Goal: Task Accomplishment & Management: Complete application form

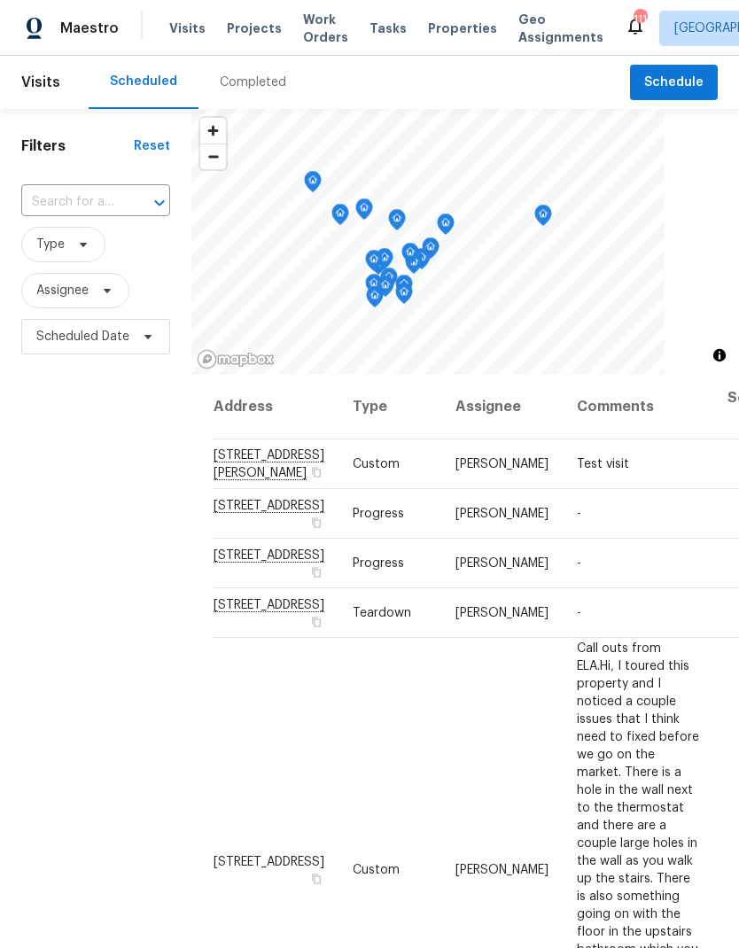
click at [307, 26] on span "Work Orders" at bounding box center [325, 28] width 45 height 35
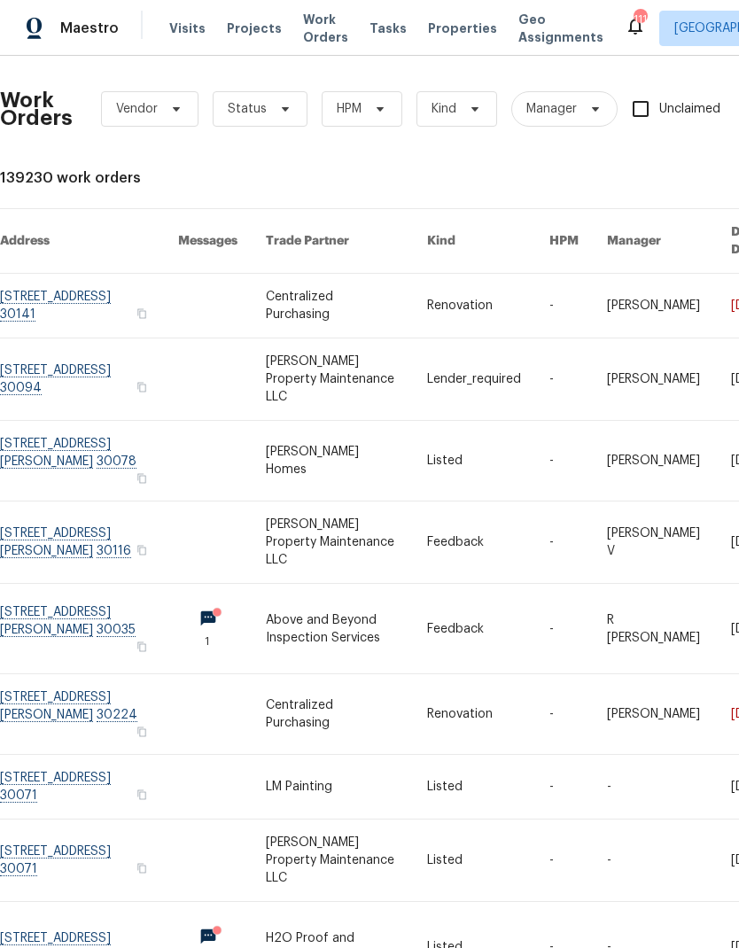
click at [304, 19] on span "Work Orders" at bounding box center [325, 28] width 45 height 35
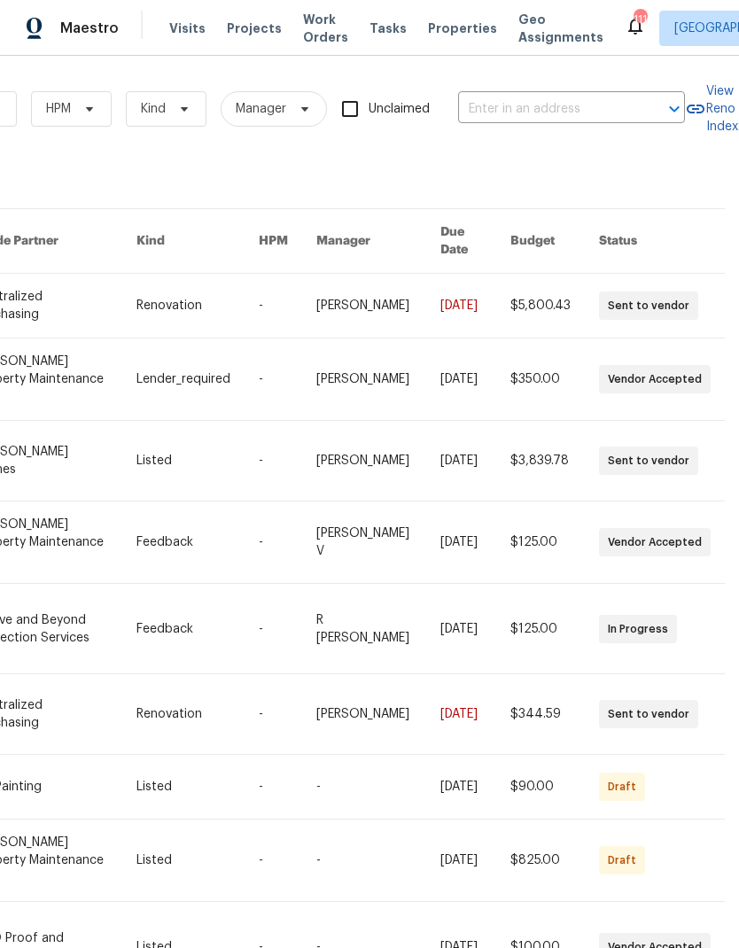
scroll to position [0, 291]
click at [539, 103] on input "text" at bounding box center [546, 109] width 177 height 27
type input "1734"
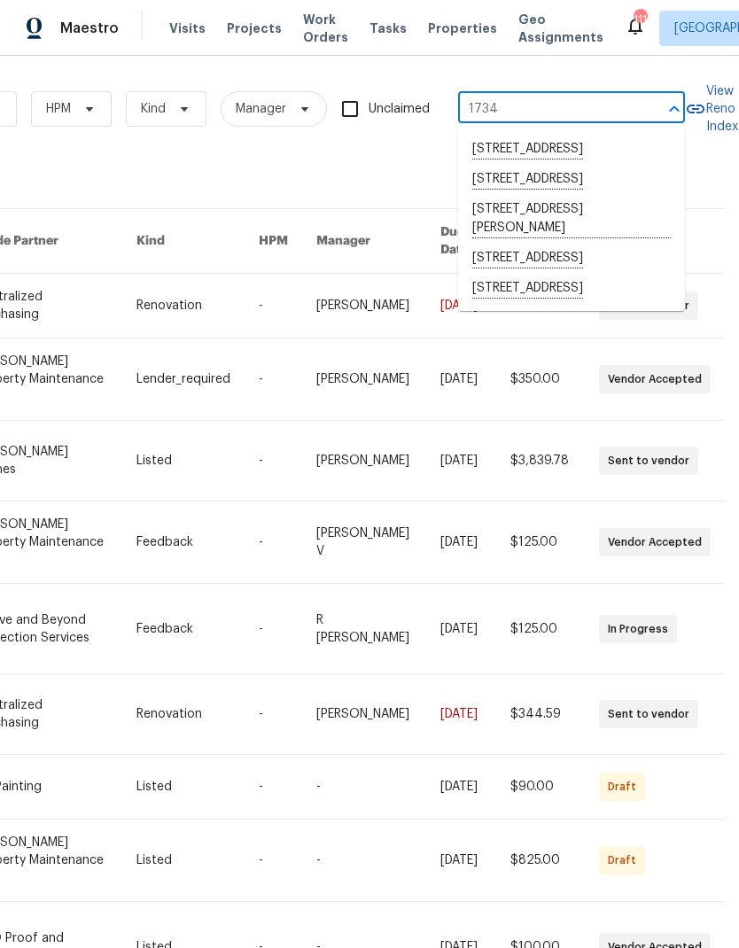
click at [583, 195] on li "[STREET_ADDRESS]" at bounding box center [571, 180] width 227 height 30
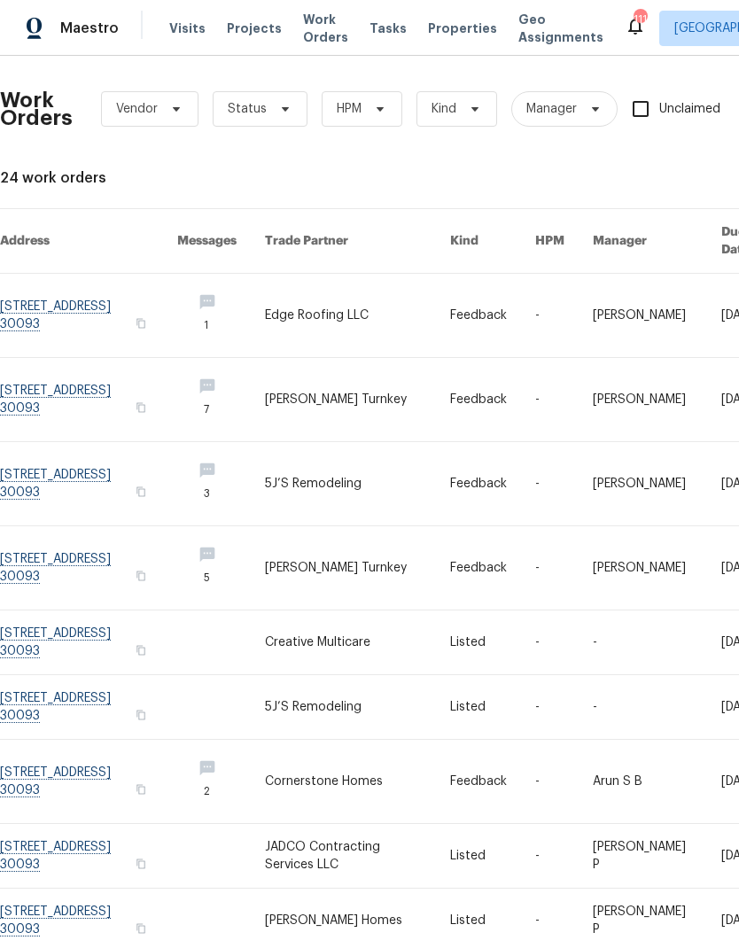
click at [115, 286] on link at bounding box center [88, 315] width 177 height 83
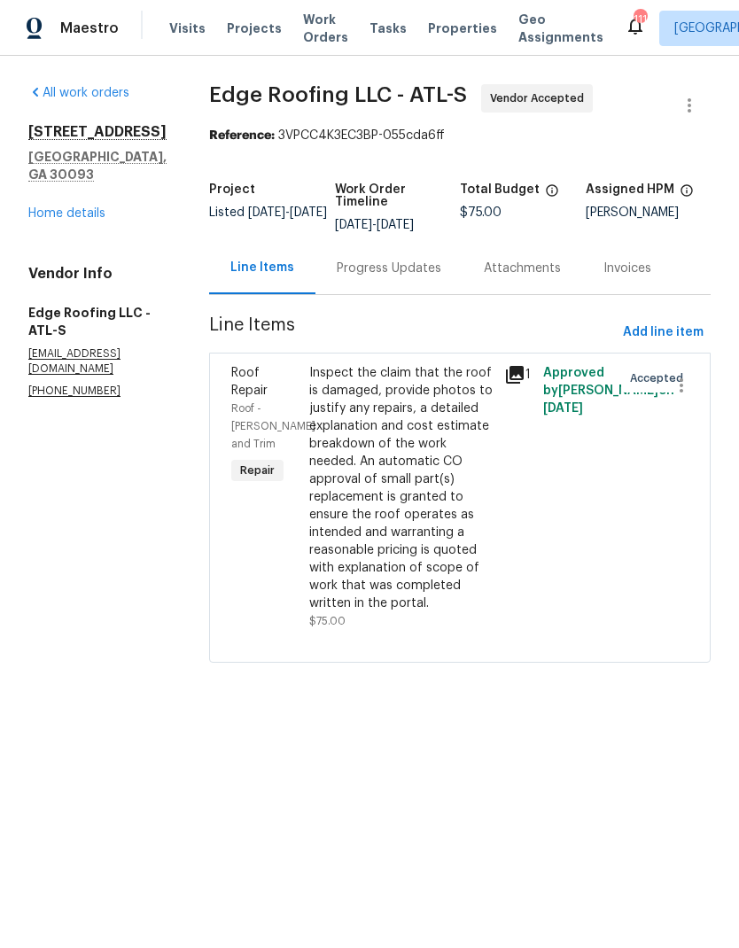
click at [94, 220] on link "Home details" at bounding box center [66, 213] width 77 height 12
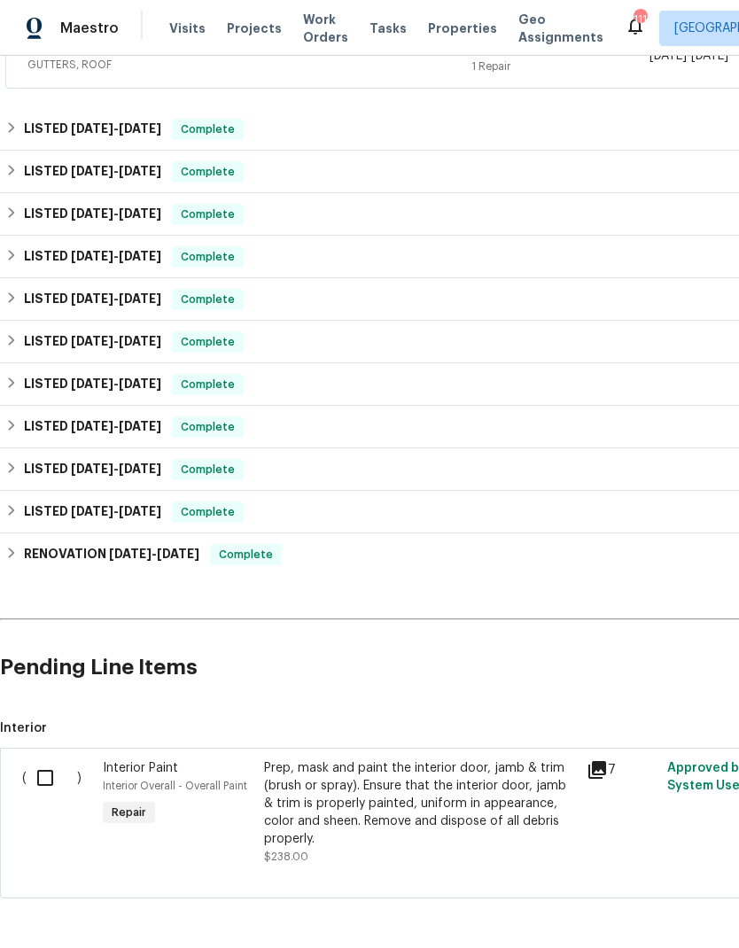
scroll to position [71, 0]
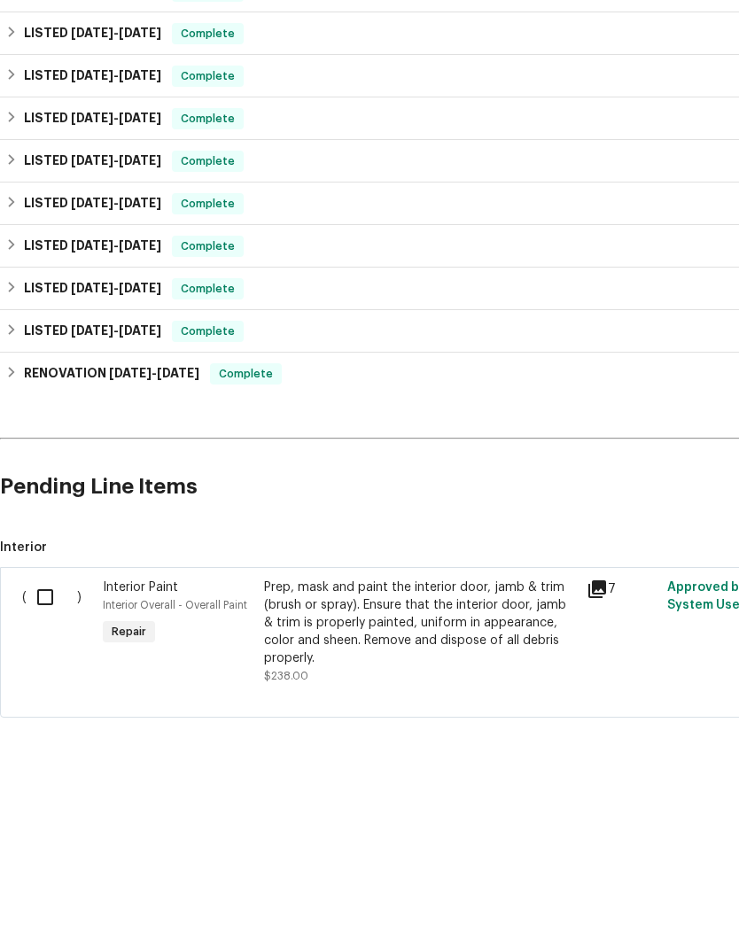
click at [42, 759] on input "checkbox" at bounding box center [52, 777] width 50 height 37
checkbox input "true"
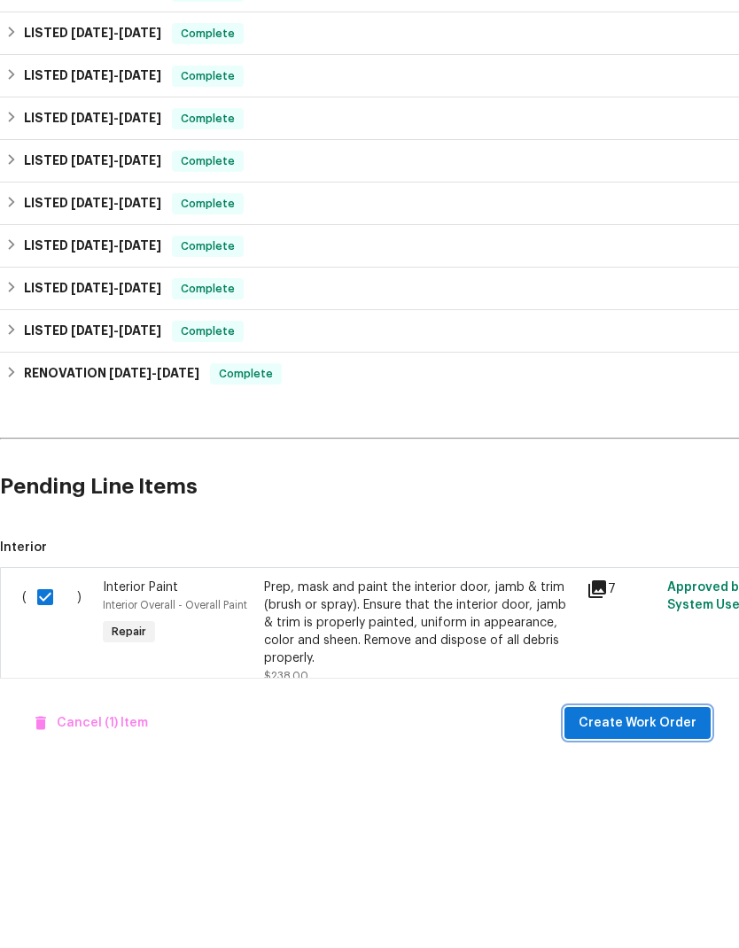
click at [646, 893] on span "Create Work Order" at bounding box center [637, 904] width 118 height 22
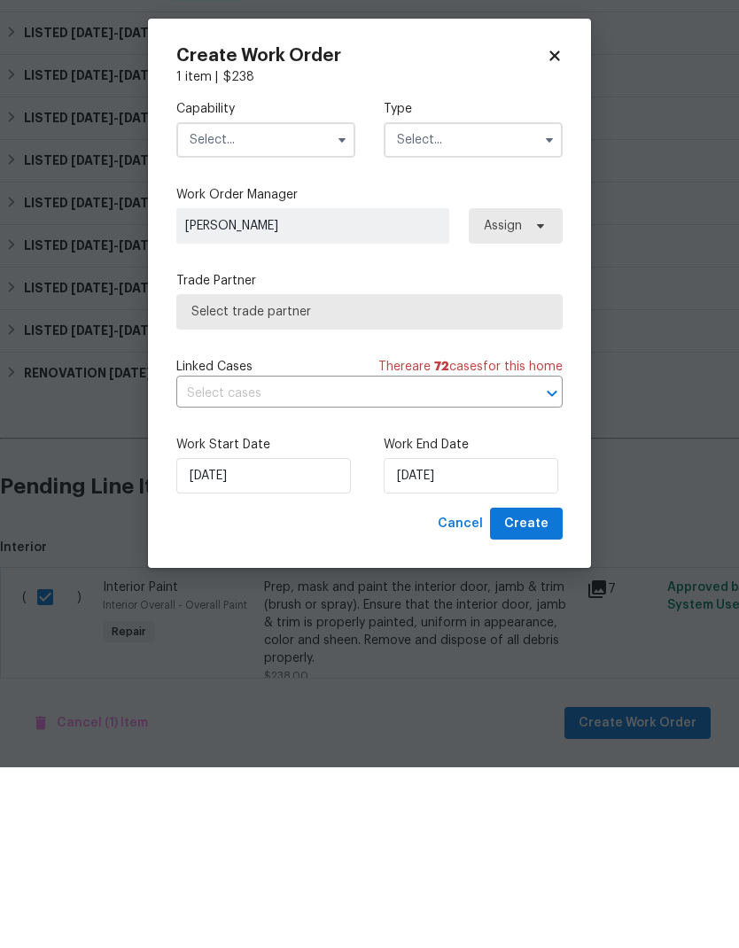
click at [267, 303] on input "text" at bounding box center [265, 320] width 179 height 35
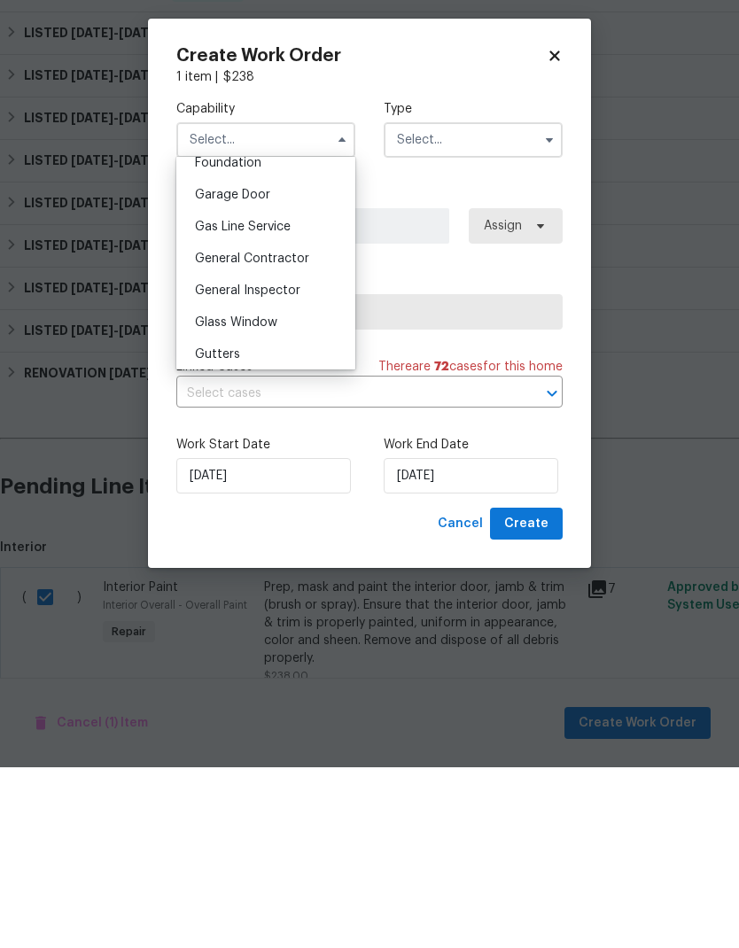
scroll to position [763, 0]
click at [290, 435] on span "General Contractor" at bounding box center [252, 441] width 114 height 12
type input "General Contractor"
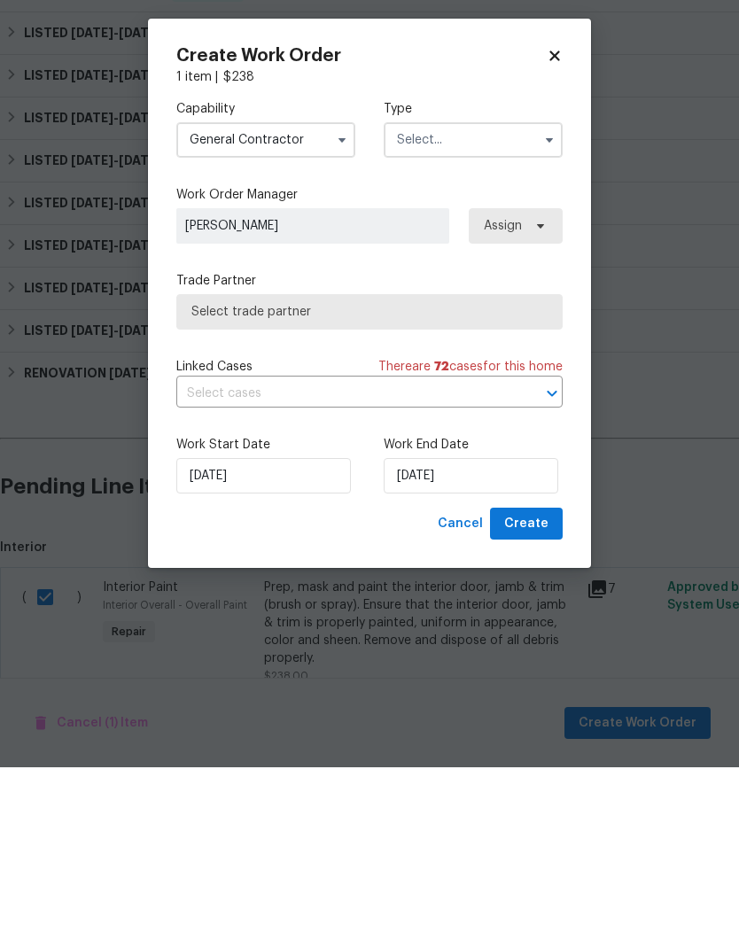
click at [453, 303] on input "text" at bounding box center [473, 320] width 179 height 35
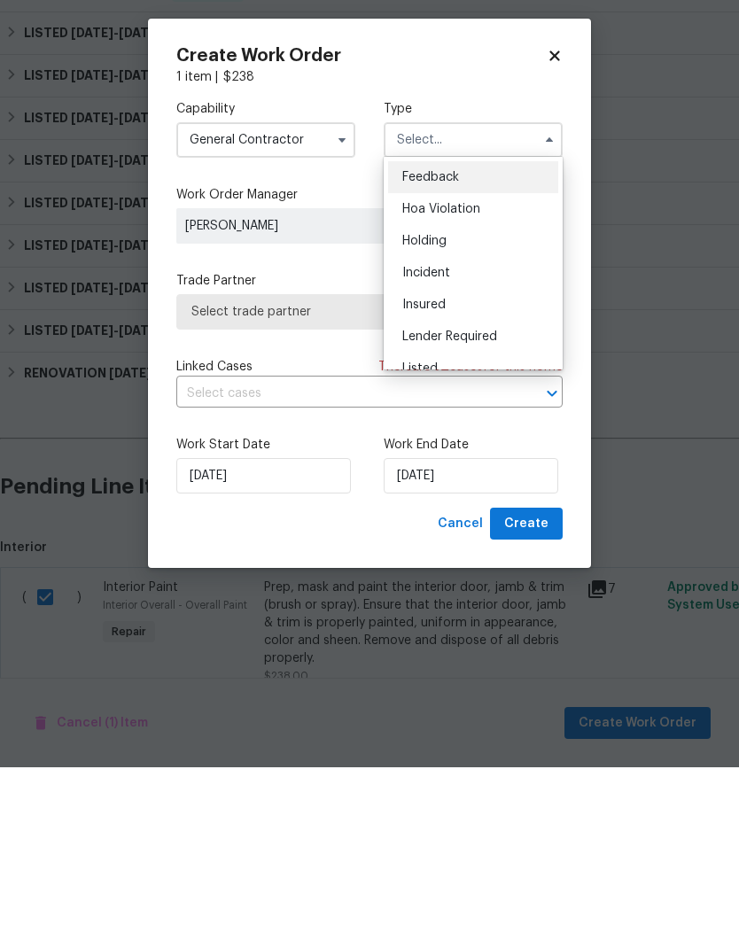
click at [468, 533] on div "Listed" at bounding box center [473, 549] width 170 height 32
type input "Listed"
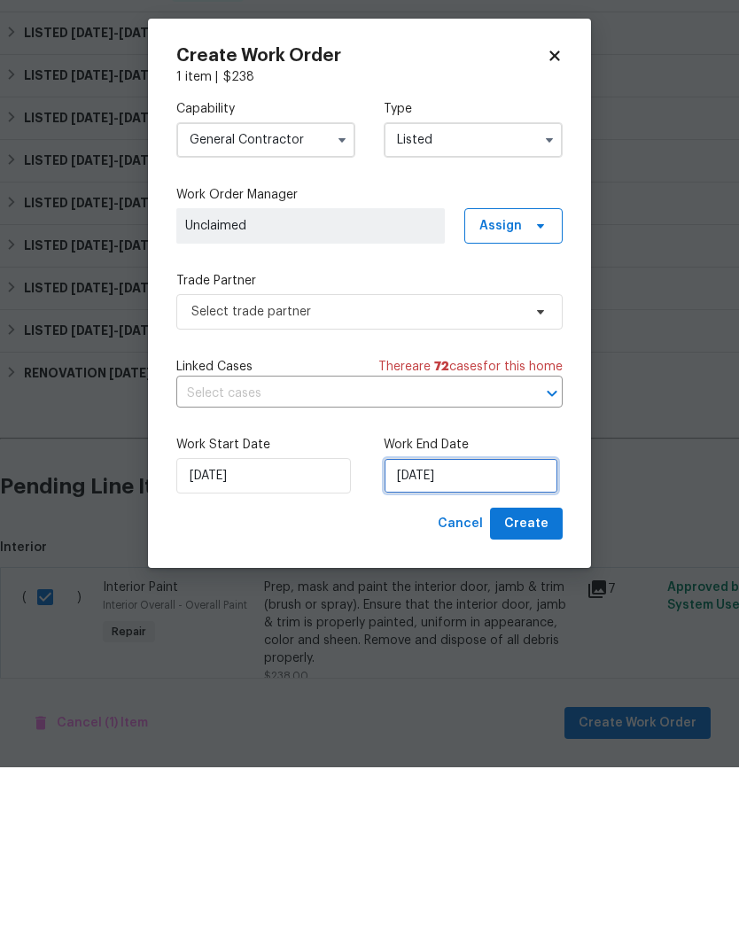
click at [478, 639] on input "[DATE]" at bounding box center [471, 656] width 174 height 35
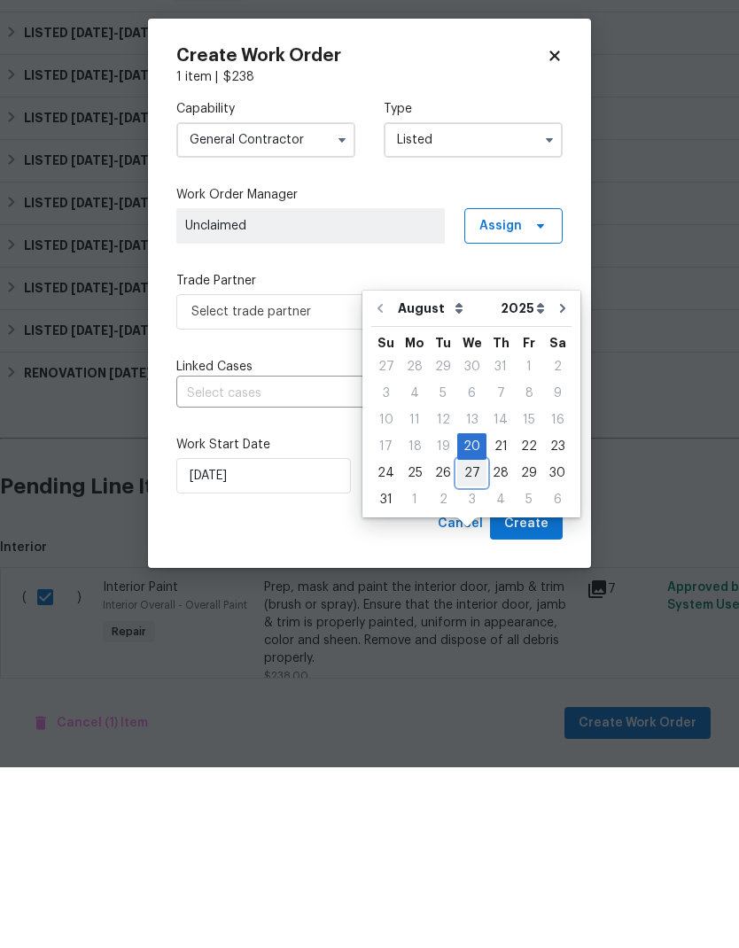
click at [467, 641] on div "27" at bounding box center [471, 653] width 29 height 25
type input "[DATE]"
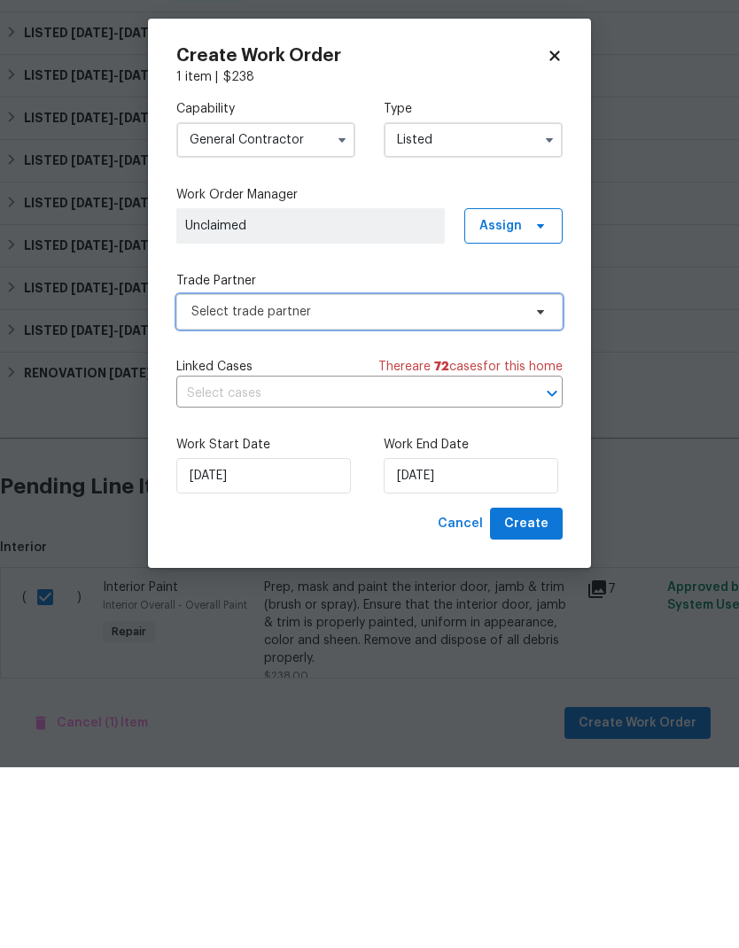
click at [420, 484] on span "Select trade partner" at bounding box center [356, 493] width 330 height 18
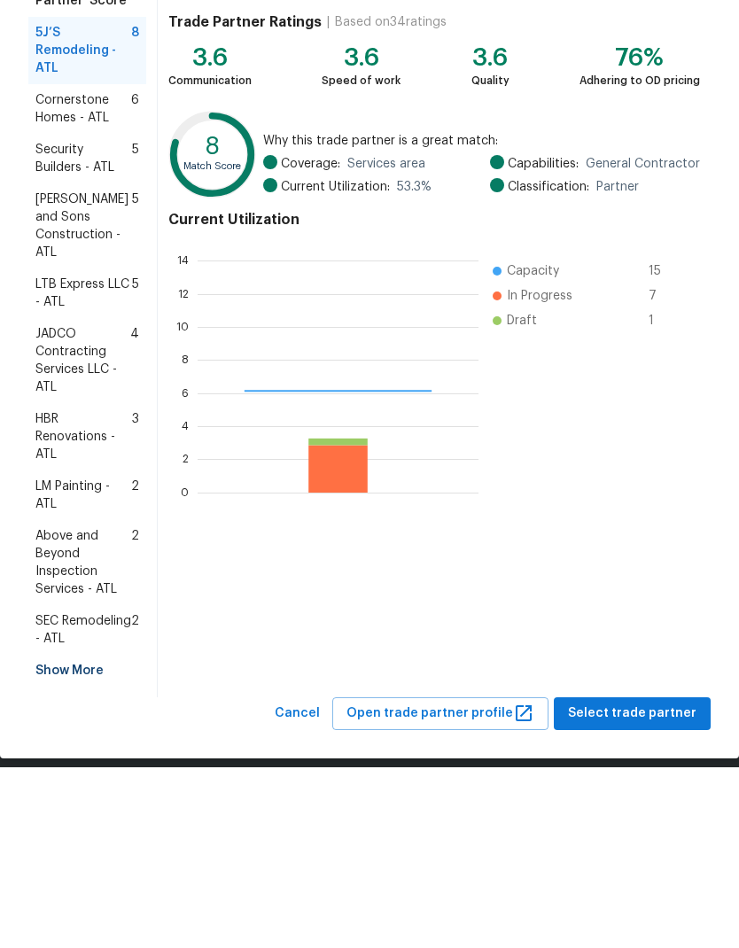
scroll to position [248, 281]
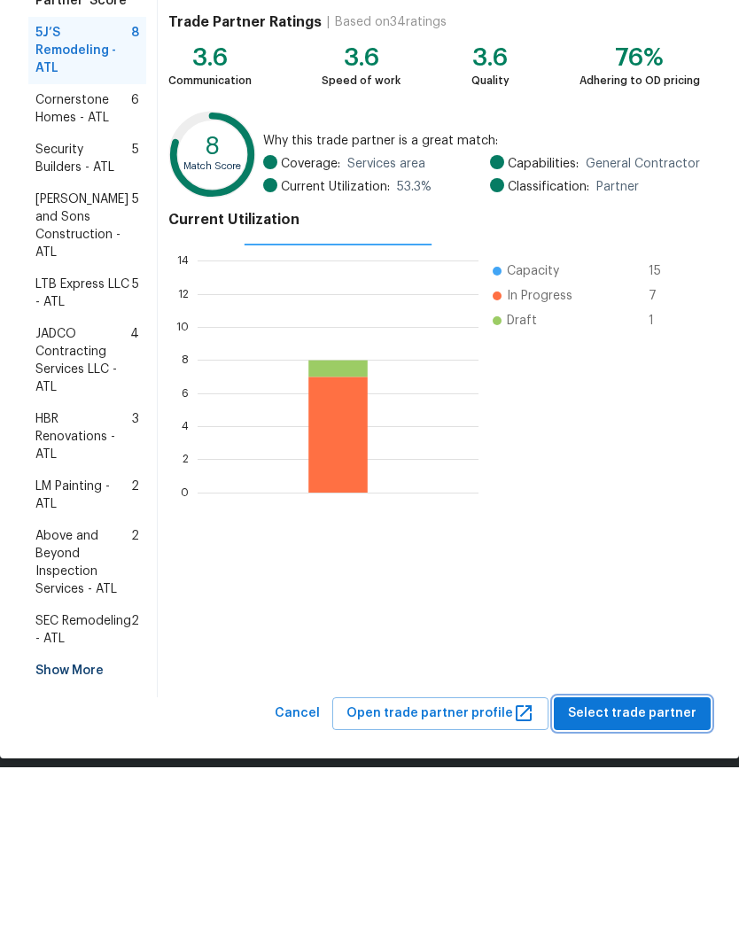
click at [652, 878] on button "Select trade partner" at bounding box center [632, 894] width 157 height 33
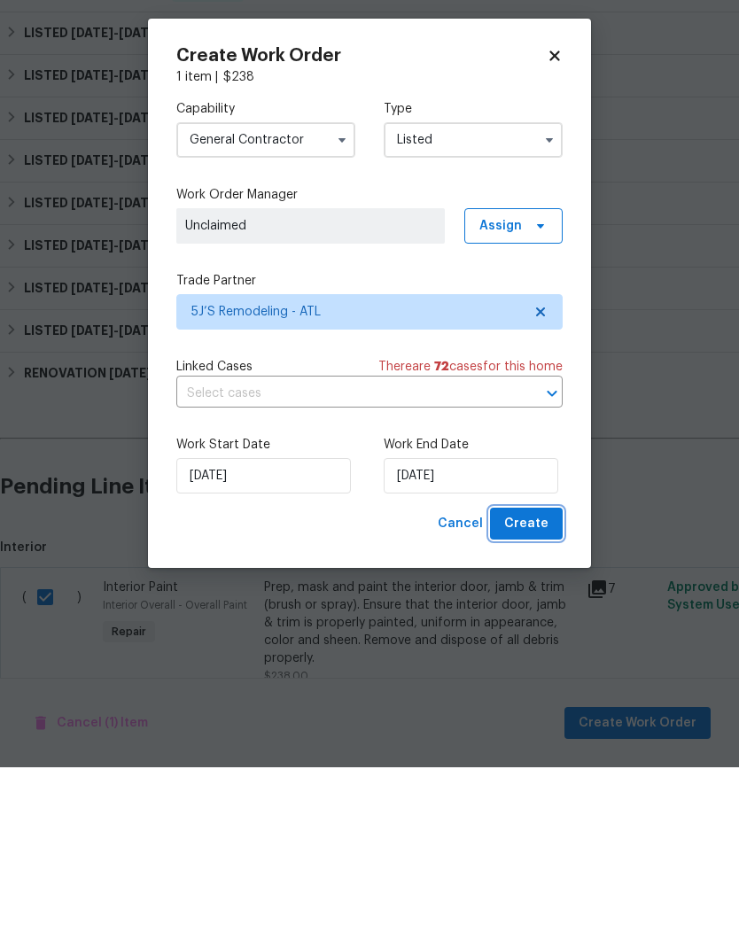
click at [526, 694] on span "Create" at bounding box center [526, 705] width 44 height 22
checkbox input "false"
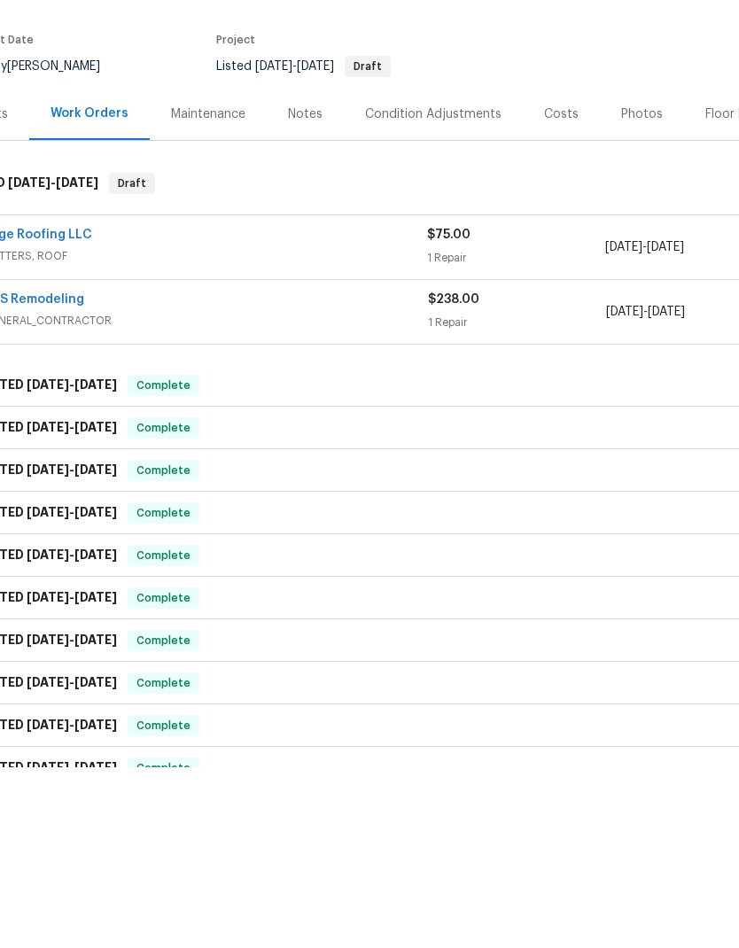
scroll to position [-4, 50]
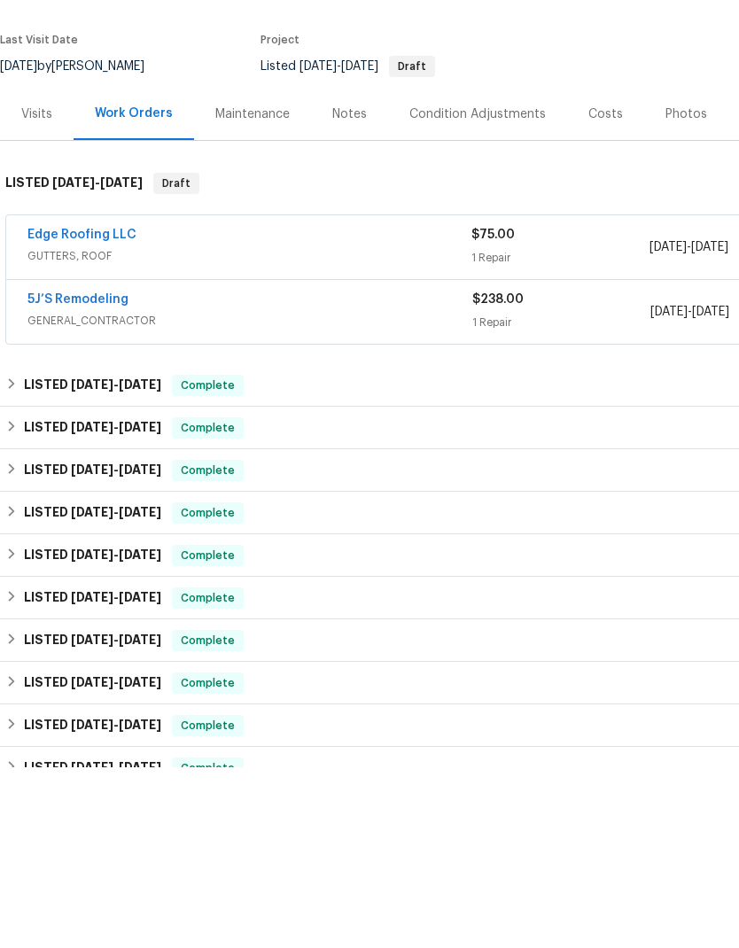
click at [101, 474] on link "5J’S Remodeling" at bounding box center [77, 480] width 101 height 12
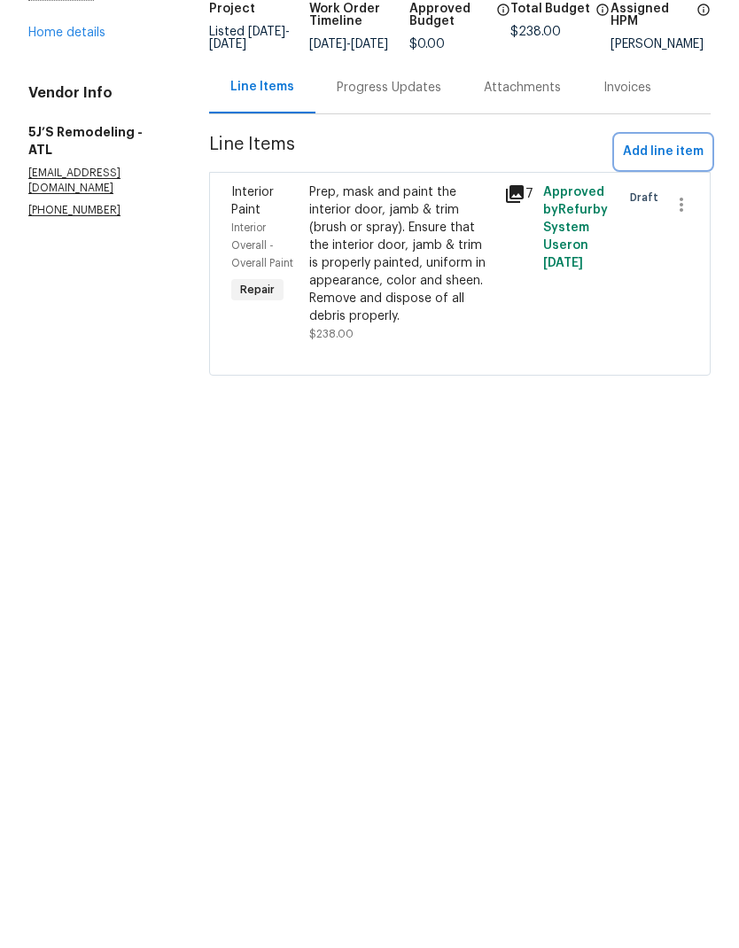
click at [662, 322] on span "Add line item" at bounding box center [663, 333] width 81 height 22
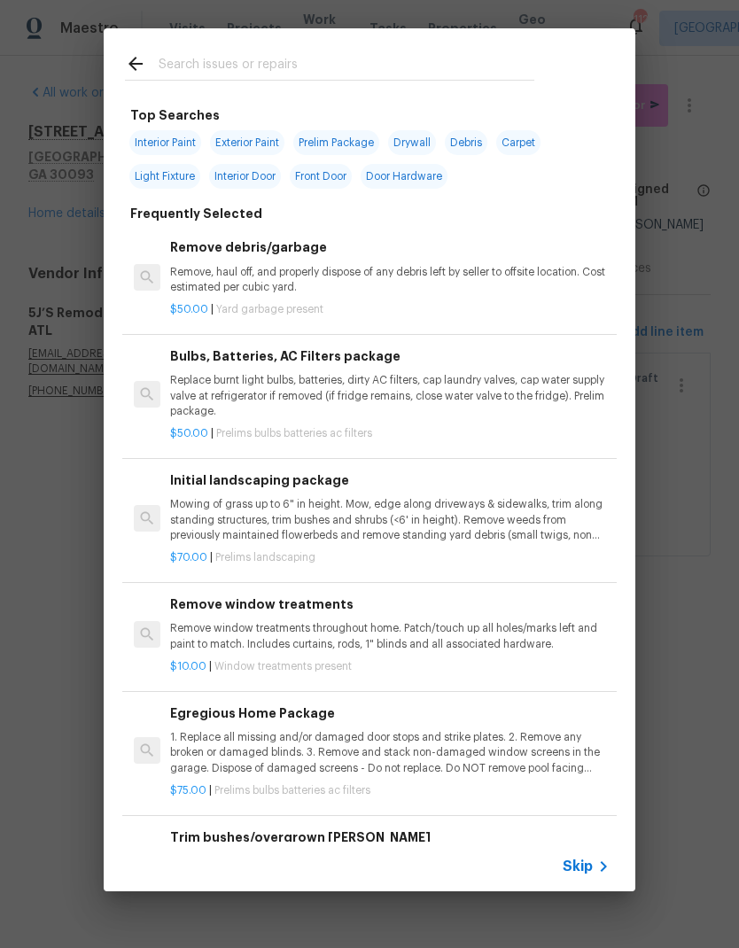
click at [580, 871] on span "Skip" at bounding box center [577, 866] width 30 height 18
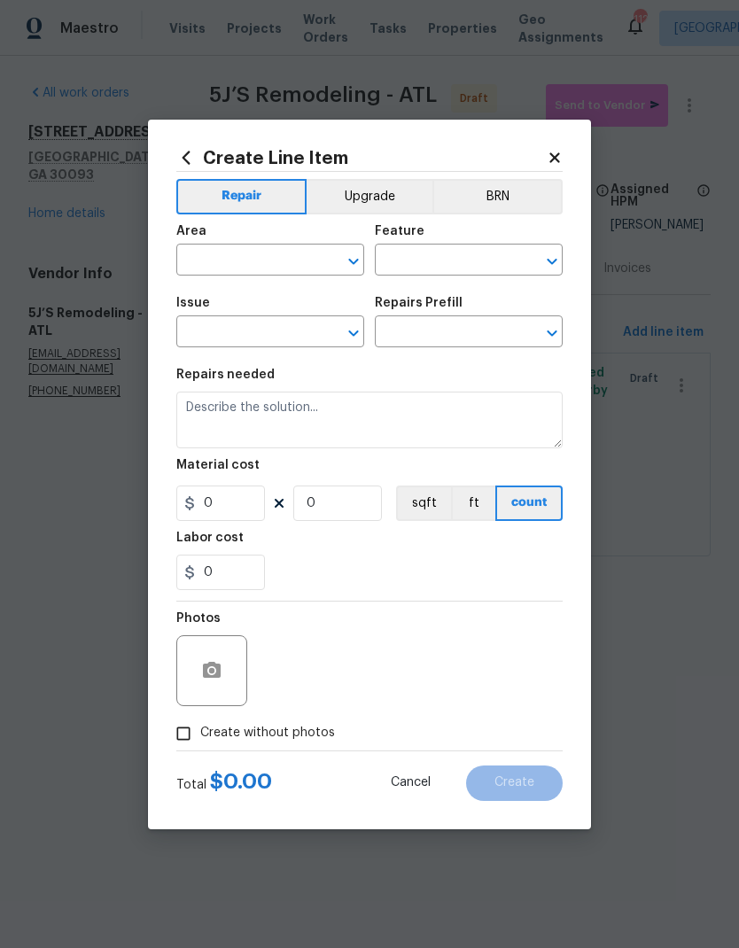
click at [285, 262] on input "text" at bounding box center [245, 261] width 138 height 27
click at [237, 299] on li "Kitchen" at bounding box center [270, 300] width 188 height 29
type input "Kitche"
click at [287, 322] on li "Interior Overall" at bounding box center [270, 329] width 188 height 29
type input "Interior Overall"
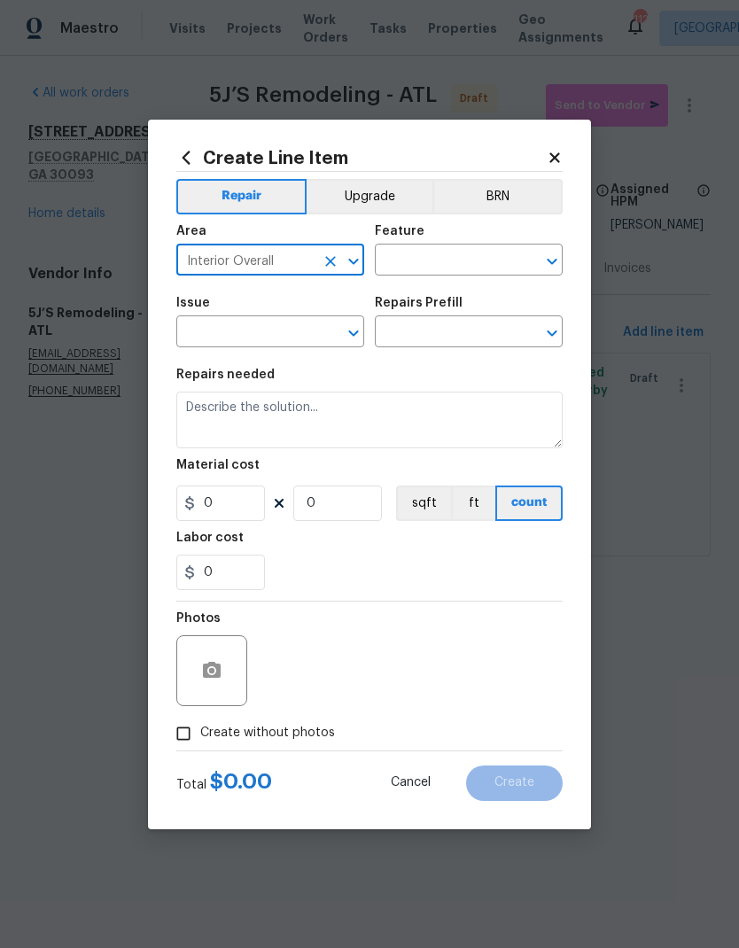
click at [438, 260] on input "text" at bounding box center [444, 261] width 138 height 27
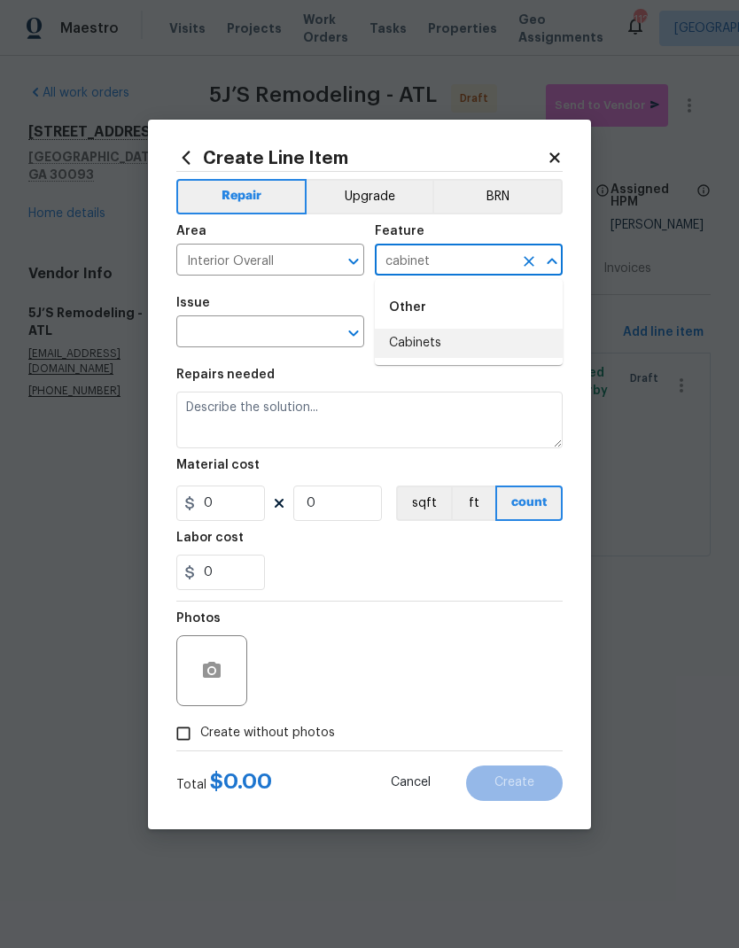
click at [447, 342] on li "Cabinets" at bounding box center [469, 343] width 188 height 29
type input "Cabinets"
click at [287, 321] on input "text" at bounding box center [245, 333] width 138 height 27
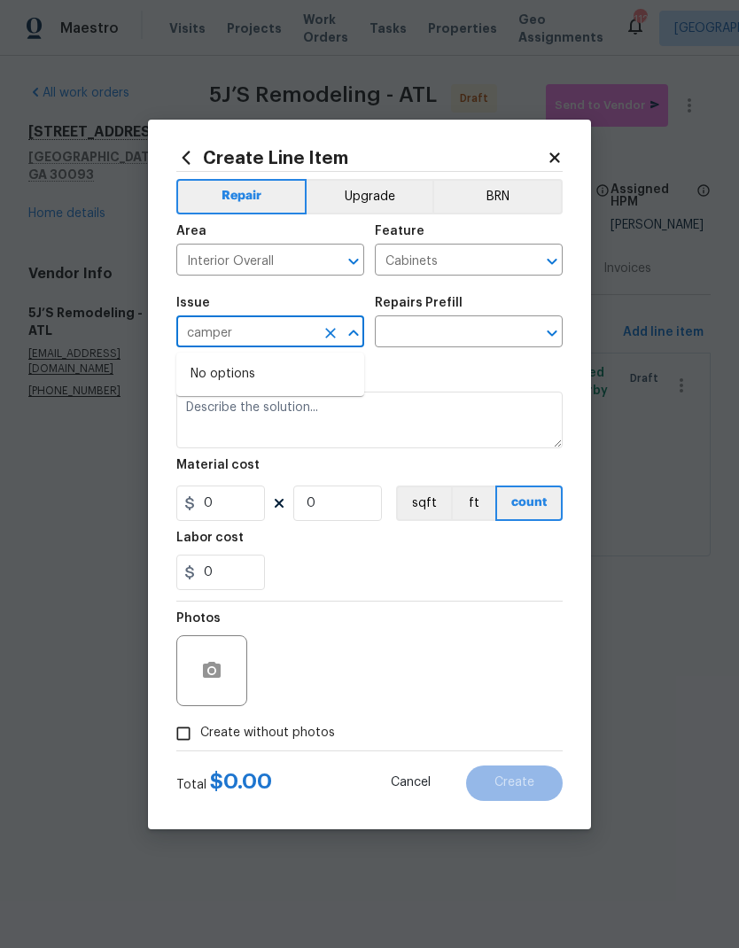
type input "[PERSON_NAME]"
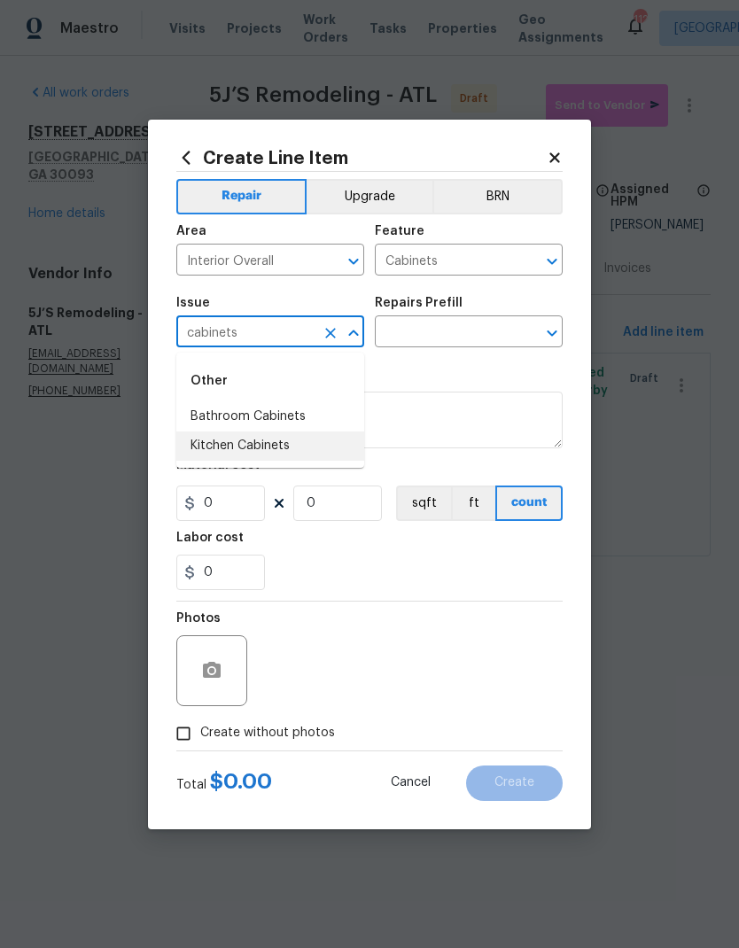
click at [277, 447] on li "Kitchen Cabinets" at bounding box center [270, 445] width 188 height 29
type input "Kitchen Cabinets"
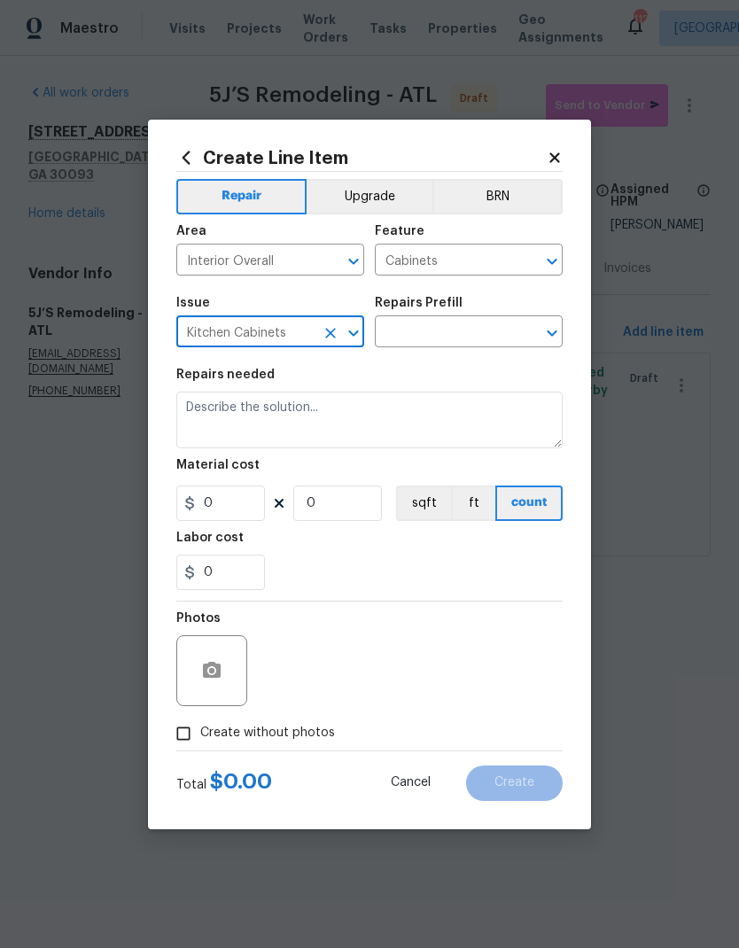
click at [444, 331] on input "text" at bounding box center [444, 333] width 138 height 27
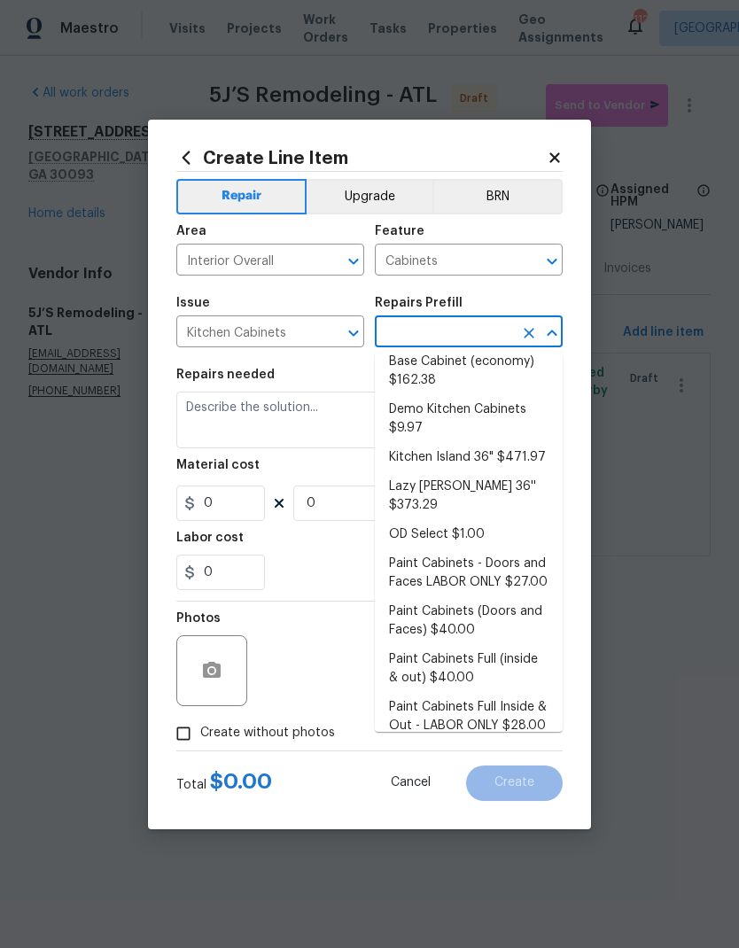
scroll to position [93, 0]
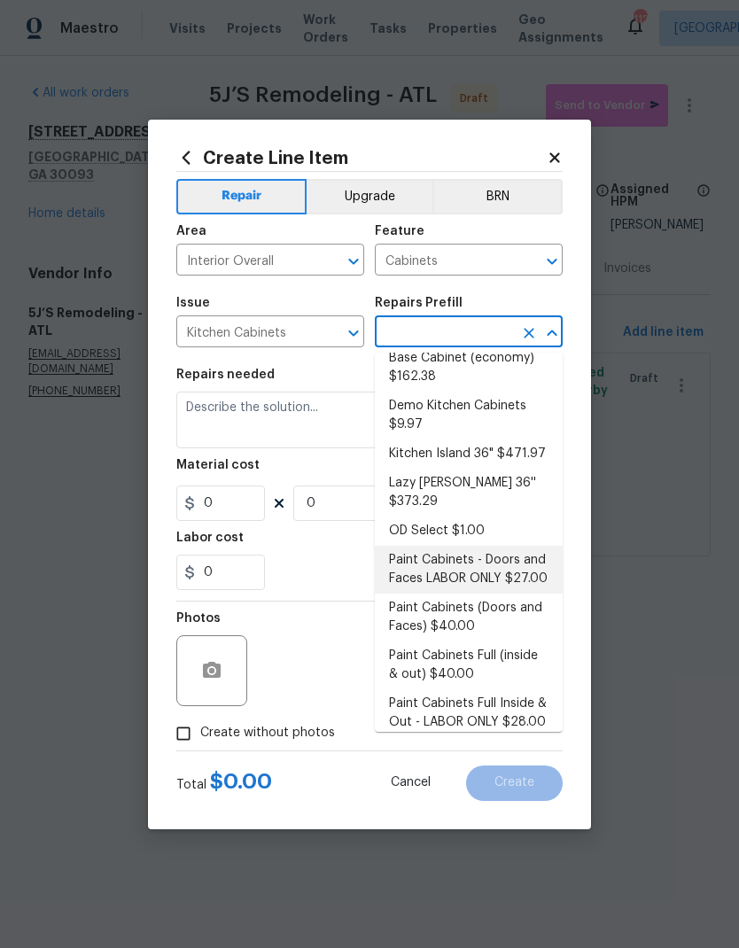
click at [484, 550] on li "Paint Cabinets - Doors and Faces LABOR ONLY $27.00" at bounding box center [469, 570] width 188 height 48
type input "Paint Cabinets - Doors and Faces LABOR ONLY $27.00"
type textarea "Prep, sand, mask and apply 2 coats of paint to the kitchen cabinet doors and bo…"
type input "1"
type input "Paint Cabinets - Doors and Faces LABOR ONLY $27.00"
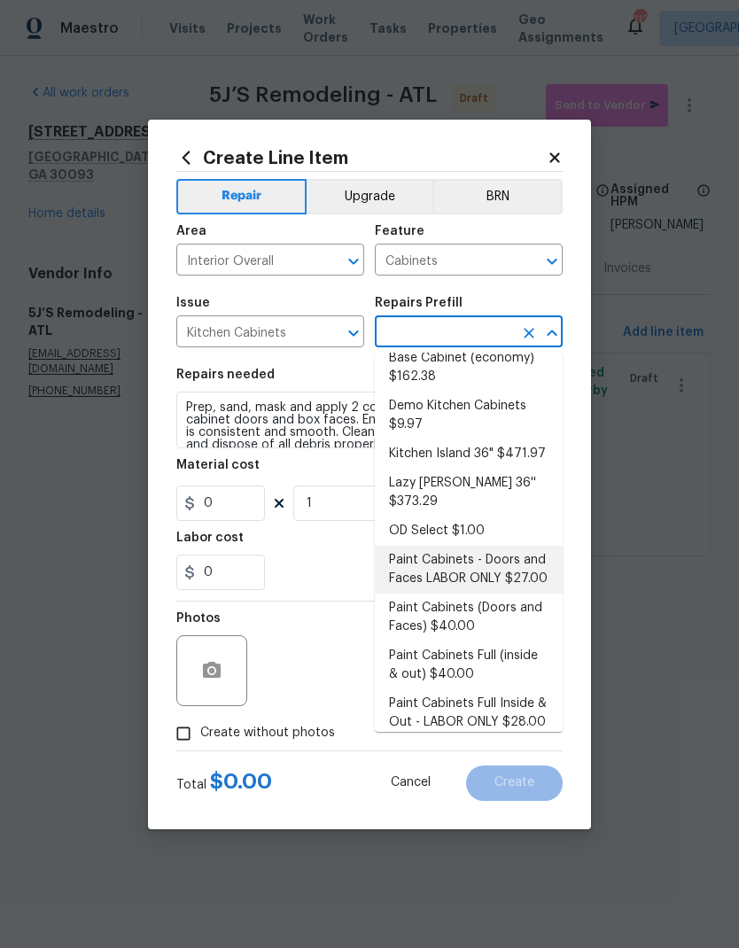
type input "27"
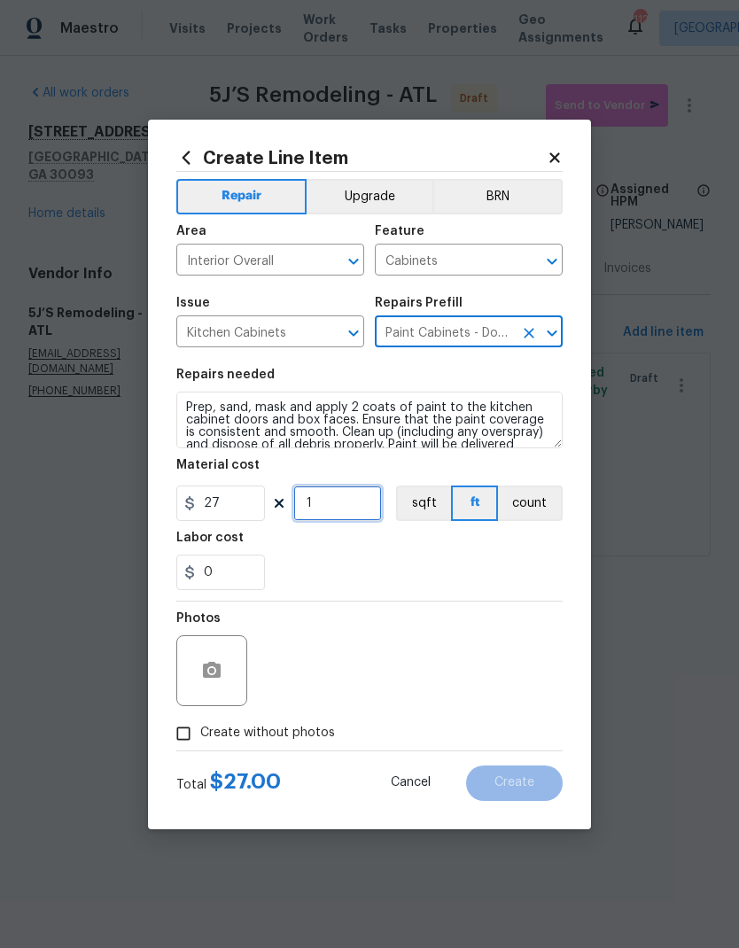
click at [341, 500] on input "1" at bounding box center [337, 502] width 89 height 35
type input "55"
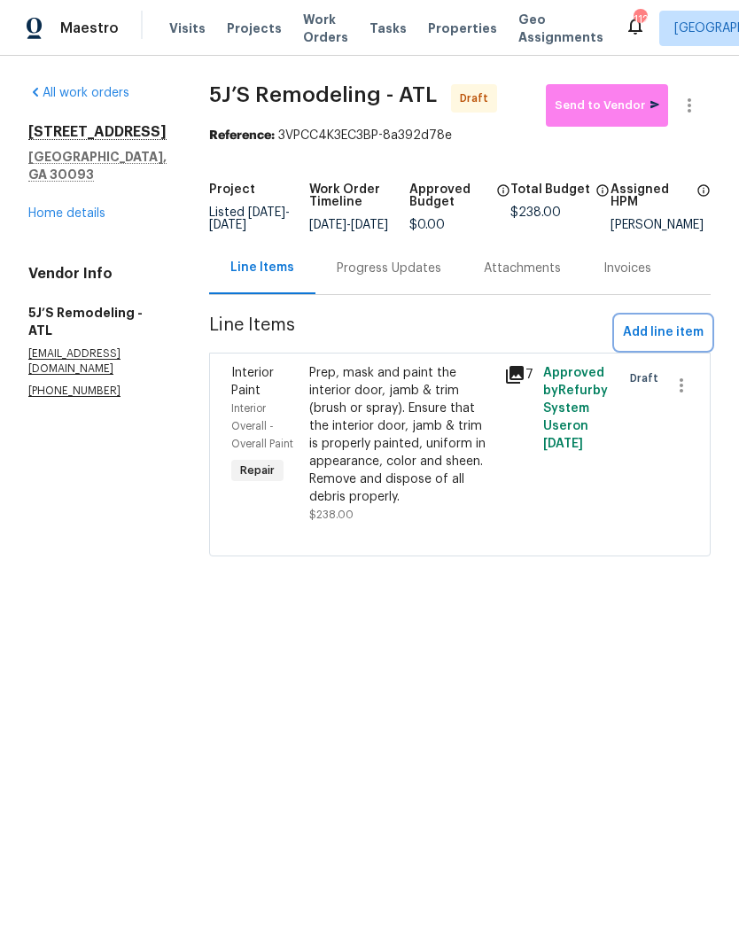
click at [661, 337] on span "Add line item" at bounding box center [663, 333] width 81 height 22
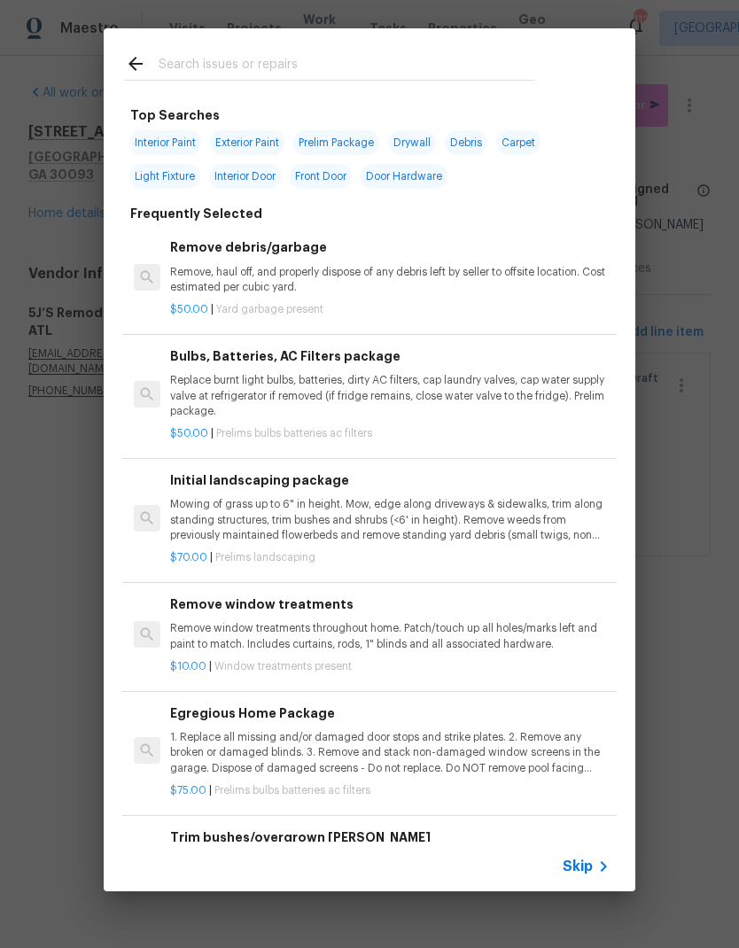
click at [591, 852] on div "Skip" at bounding box center [369, 866] width 531 height 50
click at [579, 864] on span "Skip" at bounding box center [577, 866] width 30 height 18
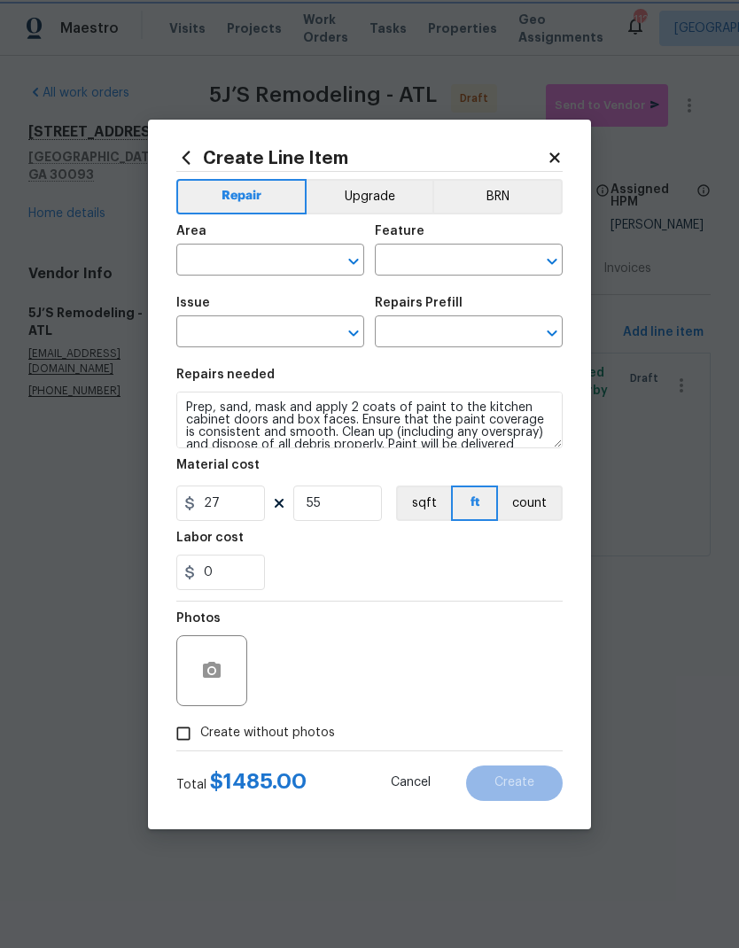
type input "Interior Overall"
type input "Cabinets"
type input "Kitchen Cabinets"
type input "Paint Cabinets - Doors and Faces LABOR ONLY $27.00"
click at [210, 671] on circle "button" at bounding box center [211, 669] width 5 height 5
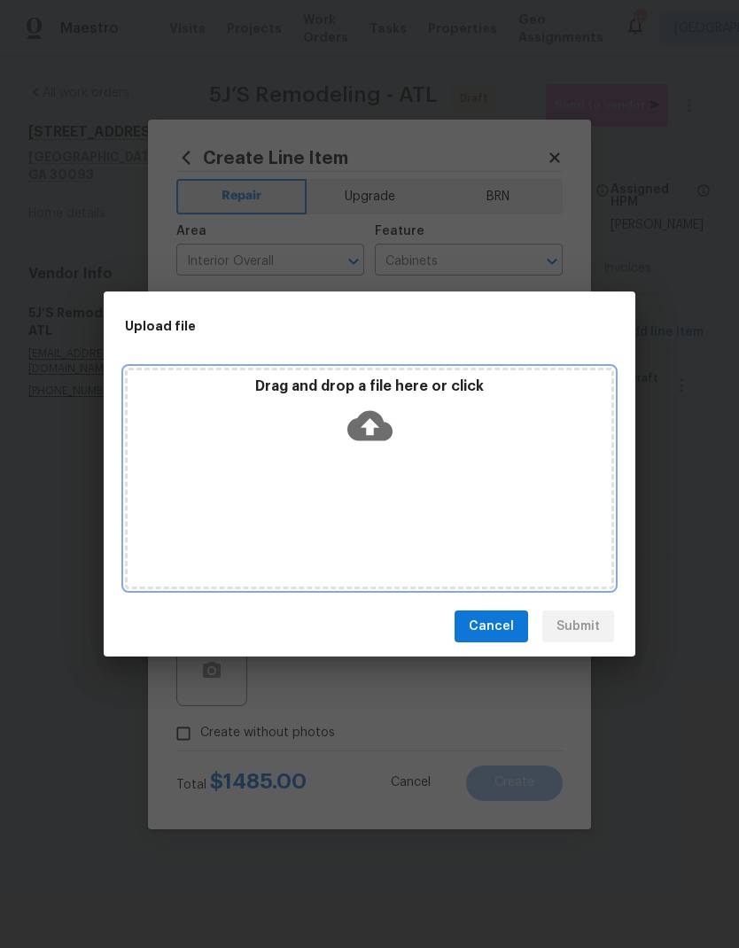
click at [377, 452] on div "Drag and drop a file here or click" at bounding box center [370, 415] width 484 height 76
click at [430, 512] on div "Drag and drop a file here or click" at bounding box center [369, 478] width 489 height 221
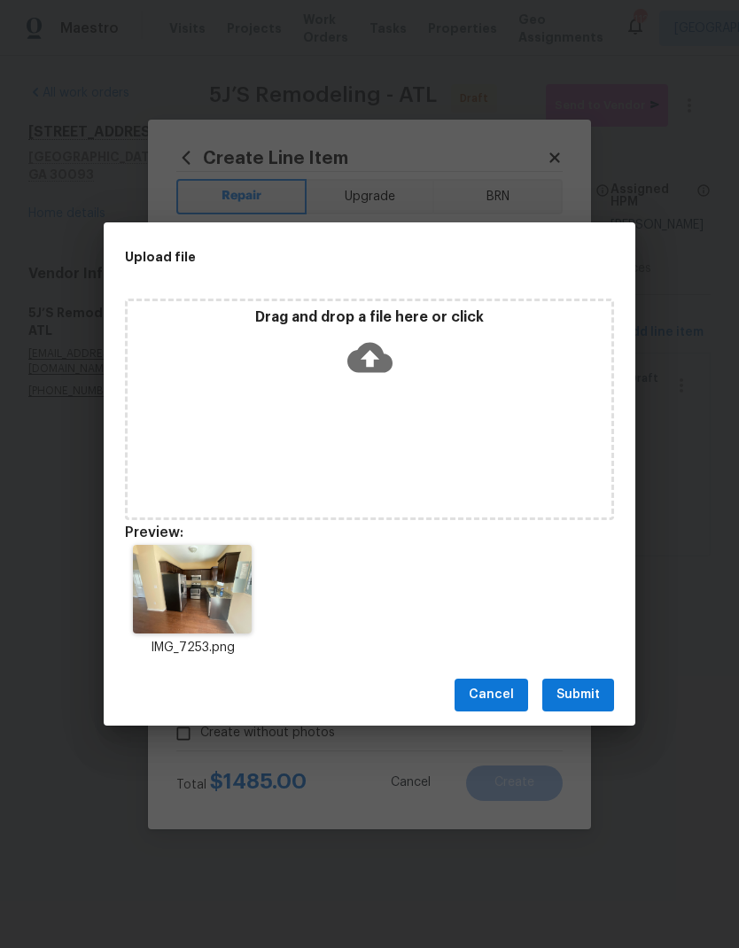
click at [585, 685] on span "Submit" at bounding box center [577, 695] width 43 height 22
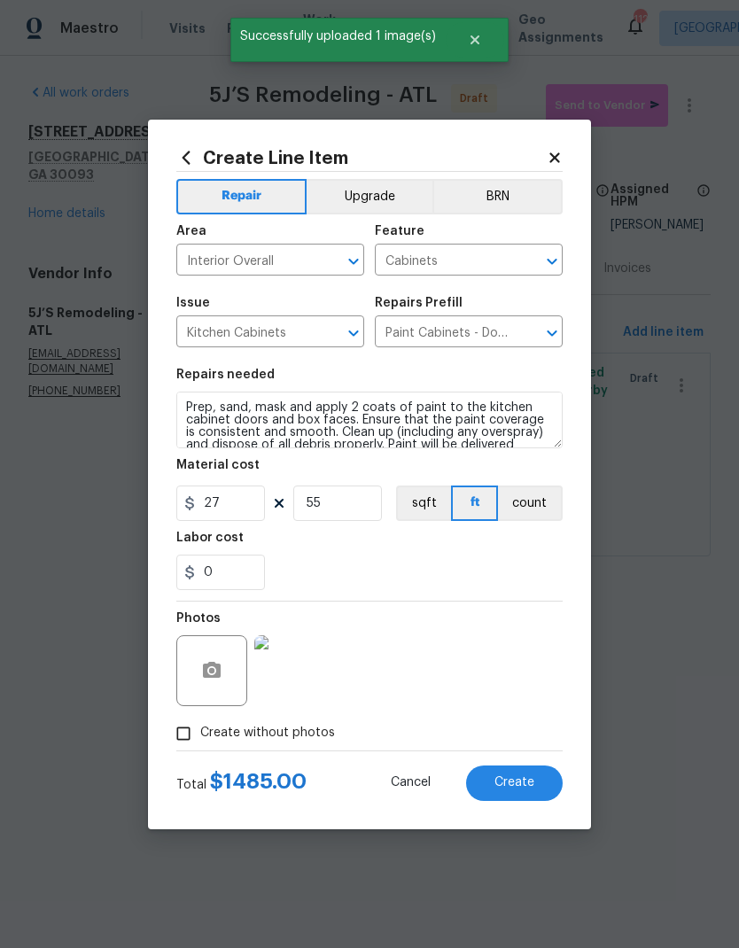
click at [364, 195] on button "Upgrade" at bounding box center [369, 196] width 127 height 35
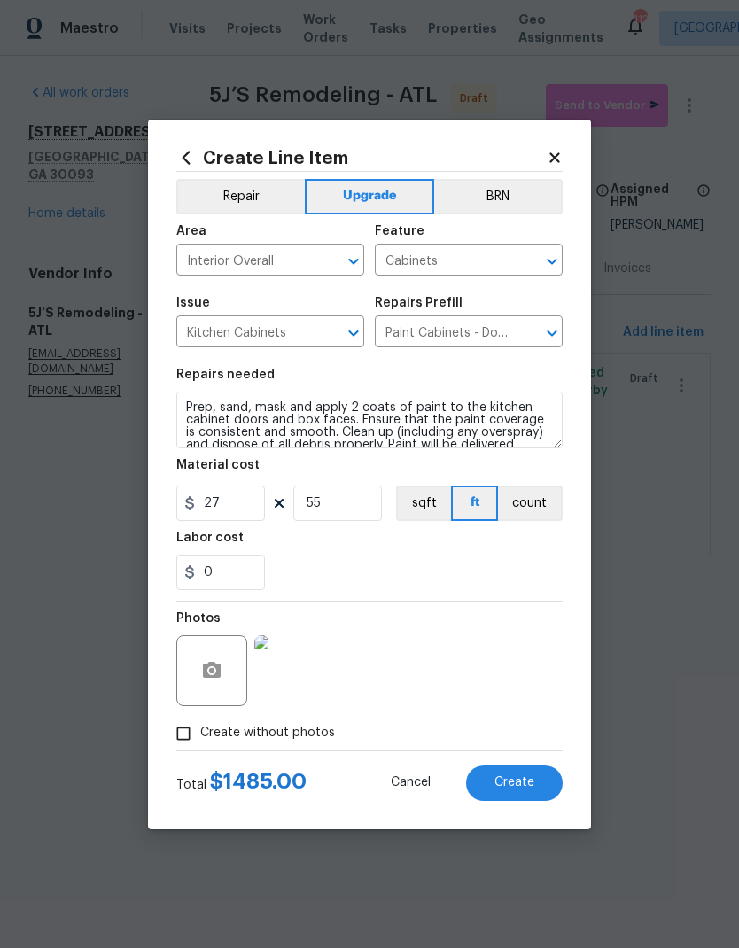
click at [244, 264] on input "Interior Overall" at bounding box center [245, 261] width 138 height 27
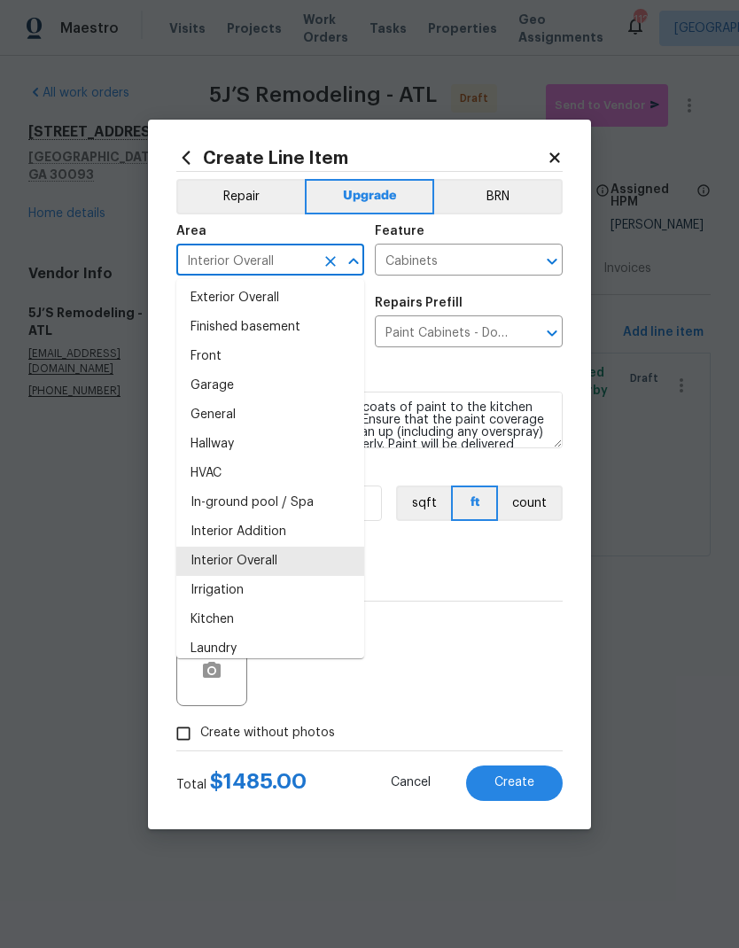
scroll to position [470, 0]
click at [243, 617] on li "Kitchen" at bounding box center [270, 619] width 188 height 29
type input "Kitchen"
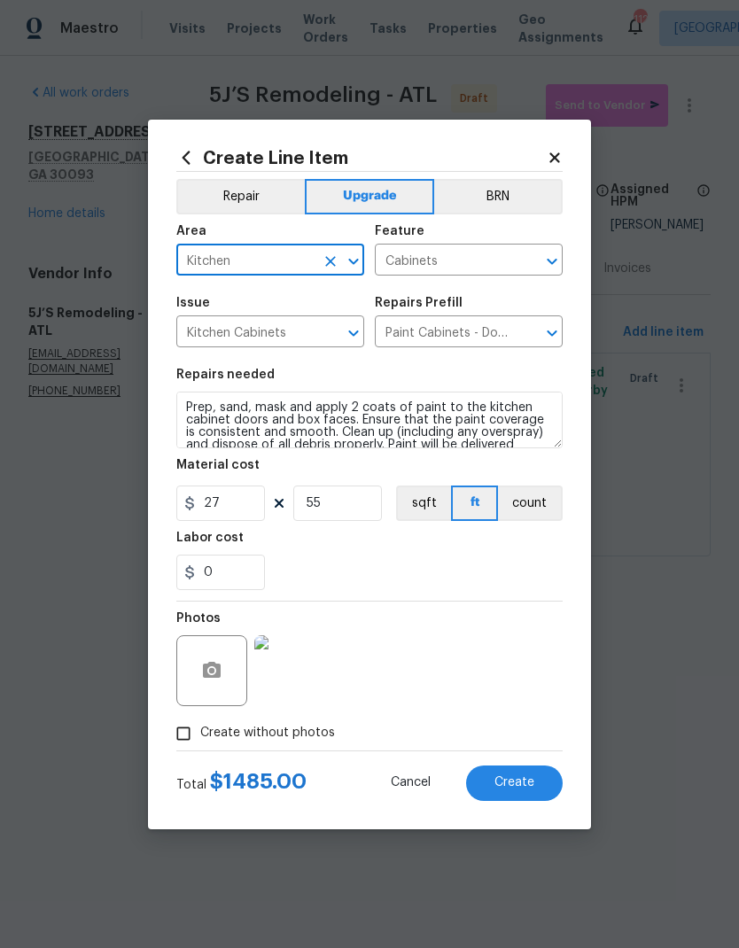
click at [522, 789] on span "Create" at bounding box center [514, 782] width 40 height 13
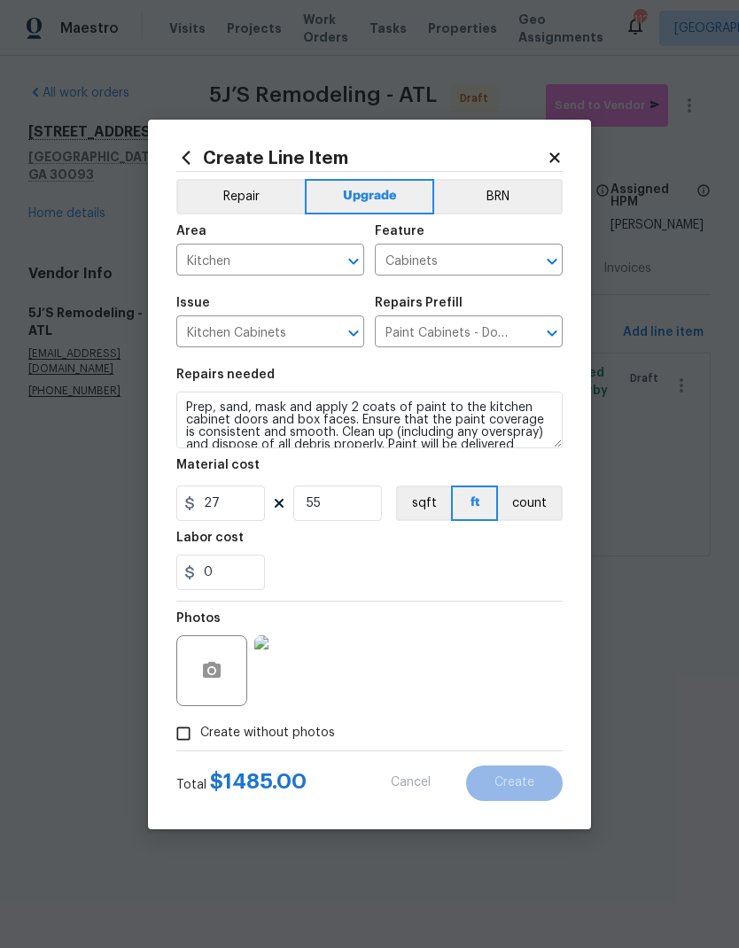
type input "0"
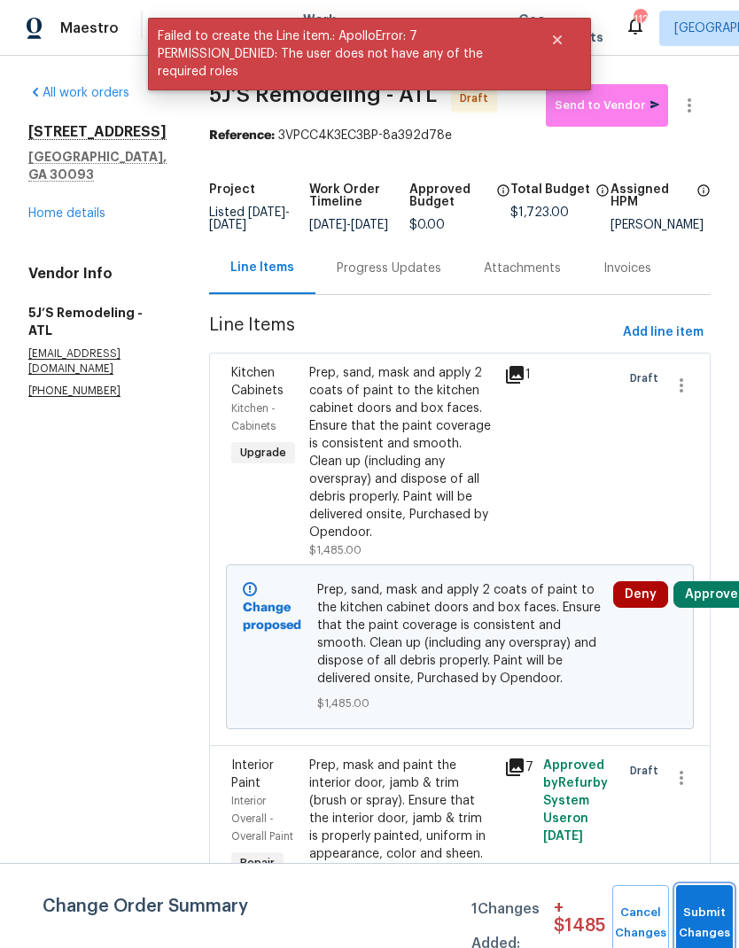
click at [704, 907] on button "Submit Changes" at bounding box center [704, 923] width 57 height 76
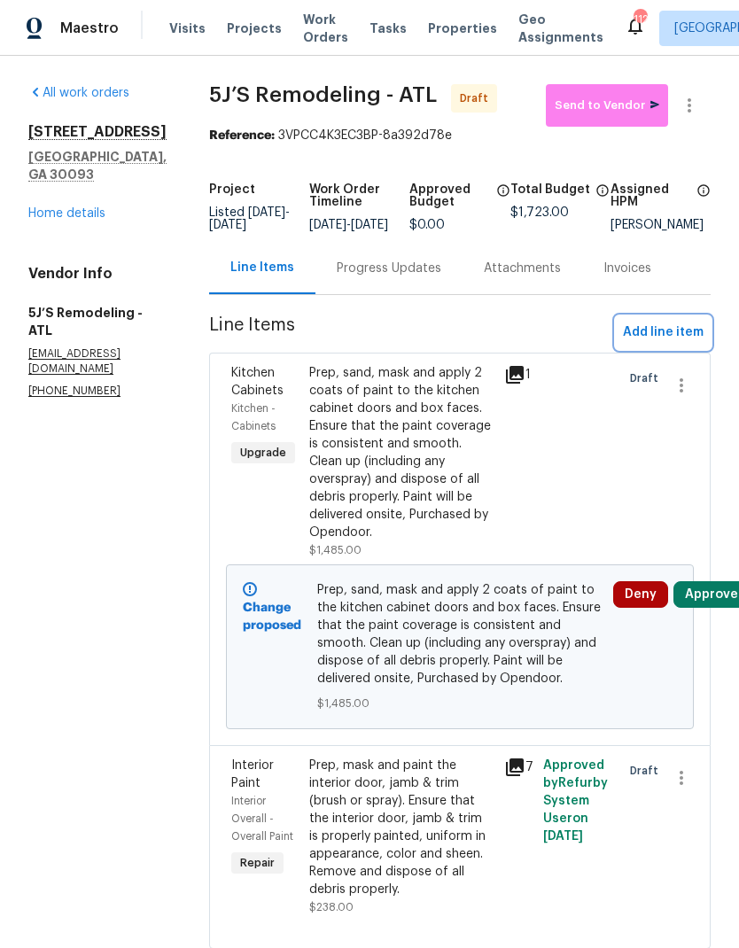
click at [657, 344] on span "Add line item" at bounding box center [663, 333] width 81 height 22
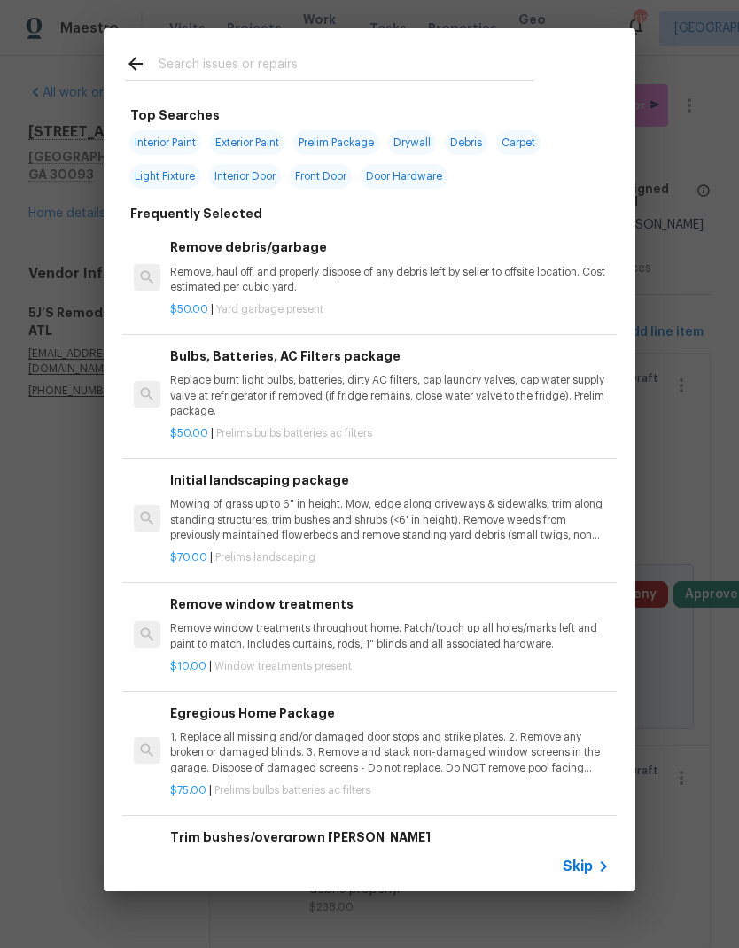
click at [590, 864] on span "Skip" at bounding box center [577, 866] width 30 height 18
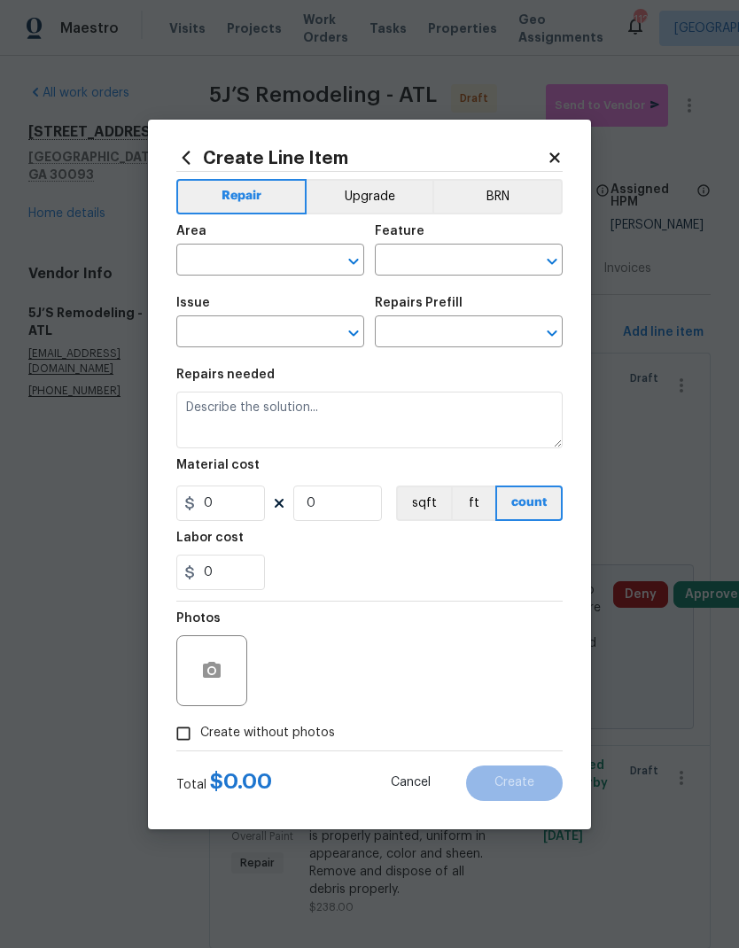
click at [275, 259] on input "text" at bounding box center [245, 261] width 138 height 27
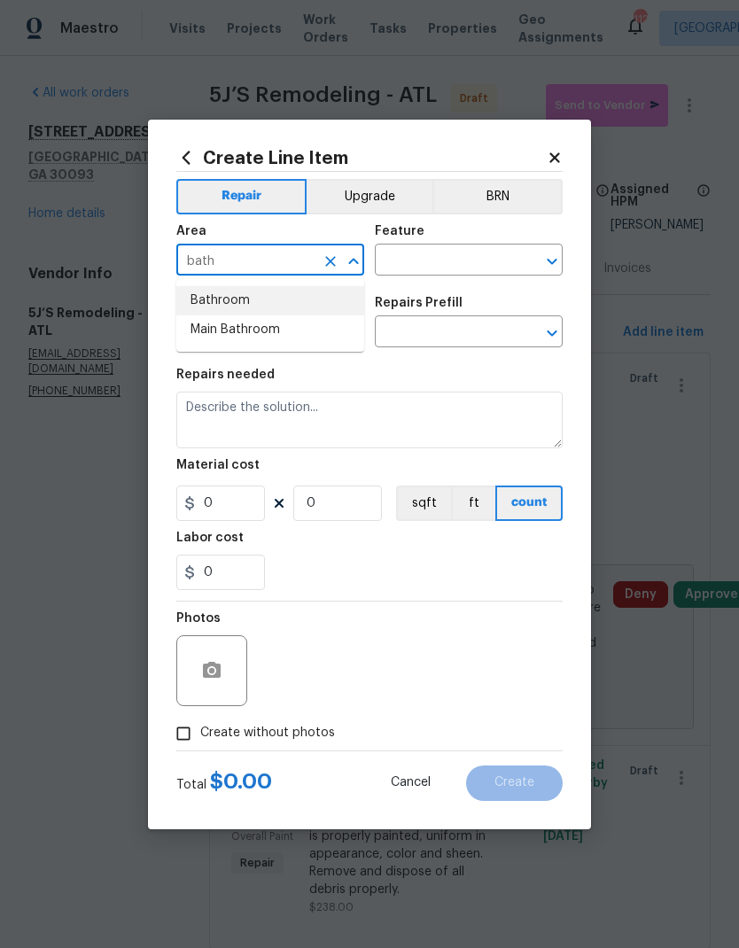
click at [259, 305] on li "Bathroom" at bounding box center [270, 300] width 188 height 29
type input "Bathroom"
click at [403, 260] on input "text" at bounding box center [444, 261] width 138 height 27
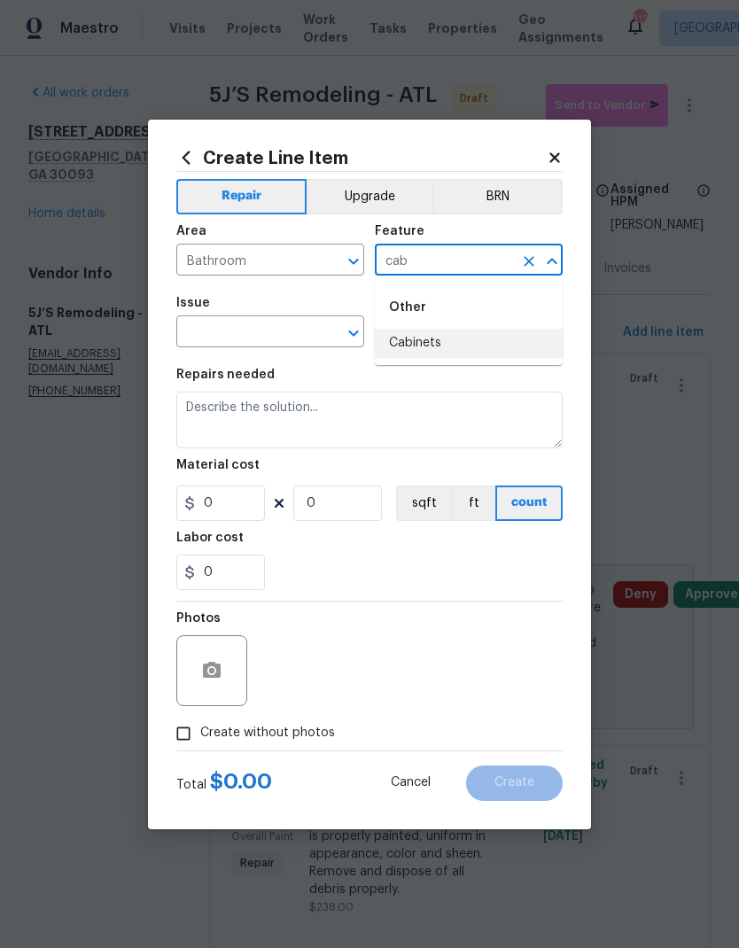
click at [447, 342] on li "Cabinets" at bounding box center [469, 343] width 188 height 29
type input "Cabinets"
click at [255, 326] on input "text" at bounding box center [245, 333] width 138 height 27
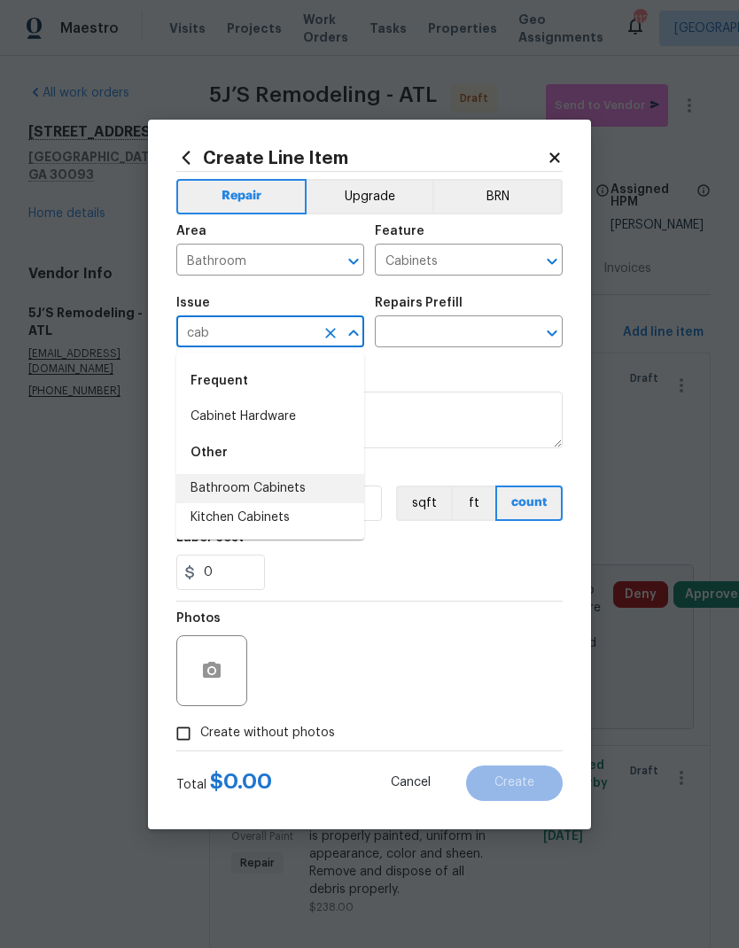
click at [294, 488] on li "Bathroom Cabinets" at bounding box center [270, 488] width 188 height 29
type input "Bathroom Cabinets"
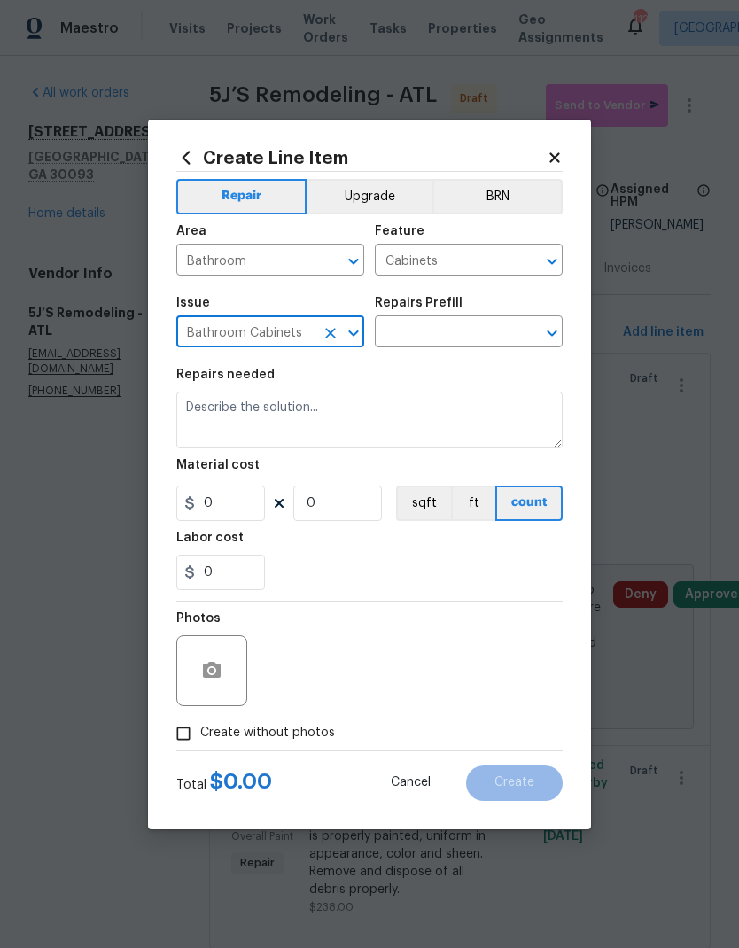
click at [450, 332] on input "text" at bounding box center [444, 333] width 138 height 27
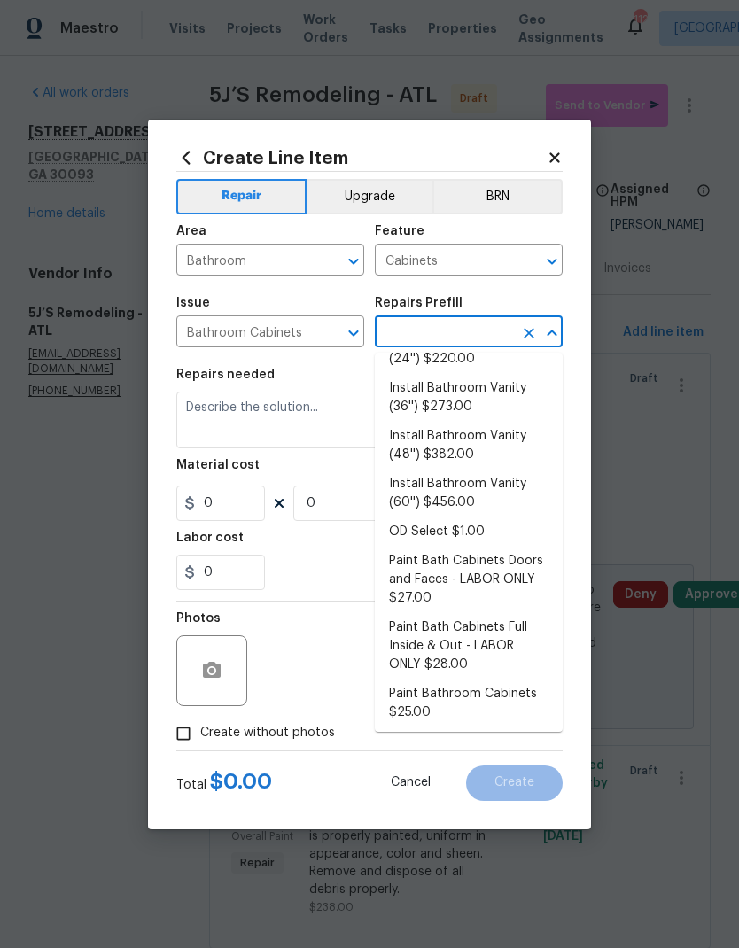
scroll to position [64, 0]
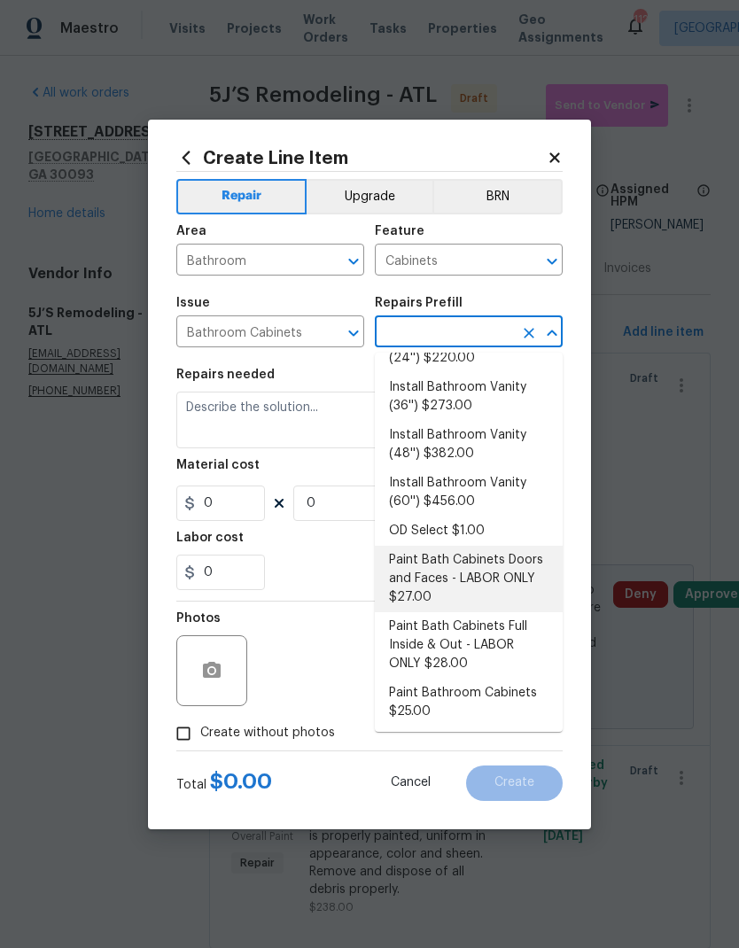
click at [491, 572] on li "Paint Bath Cabinets Doors and Faces - LABOR ONLY $27.00" at bounding box center [469, 579] width 188 height 66
type input "Paint Bath Cabinets Doors and Faces - LABOR ONLY $27.00"
type textarea "Prep, sand, mask and apply 2 coats of paint to the bathroom cabinet doors and b…"
type input "1"
type input "Paint Bath Cabinets Doors and Faces - LABOR ONLY $27.00"
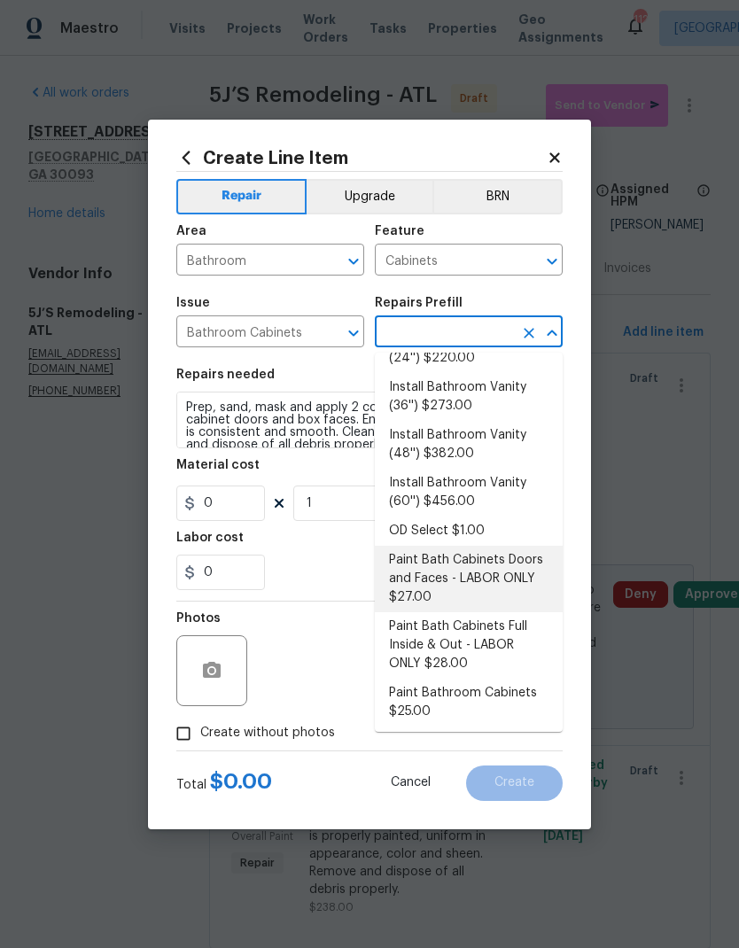
type input "27"
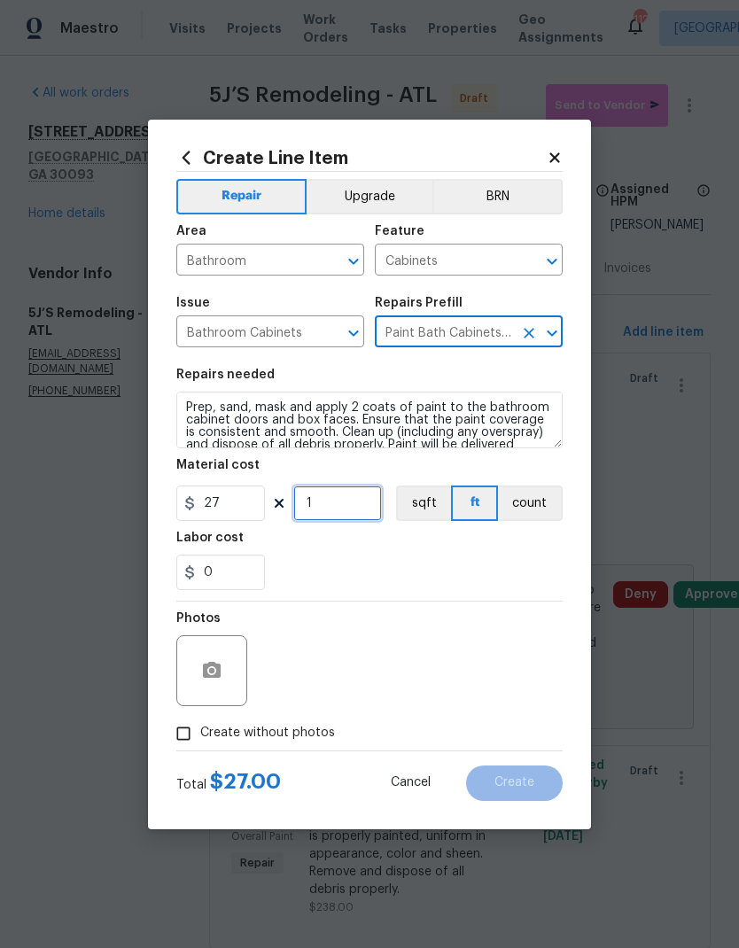
click at [345, 506] on input "1" at bounding box center [337, 502] width 89 height 35
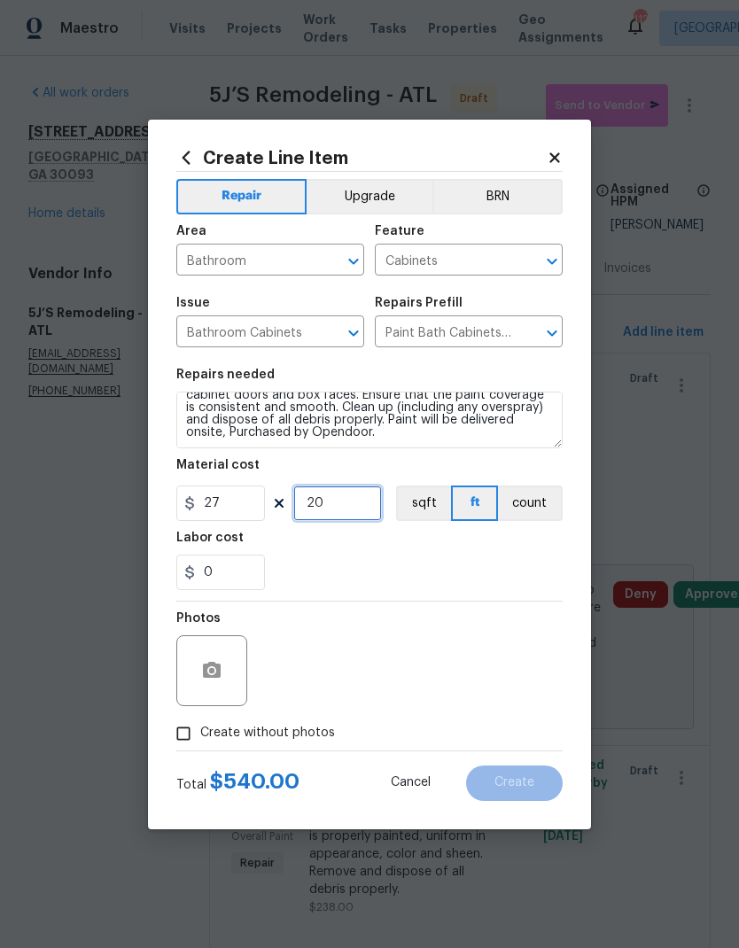
scroll to position [25, 0]
type input "20"
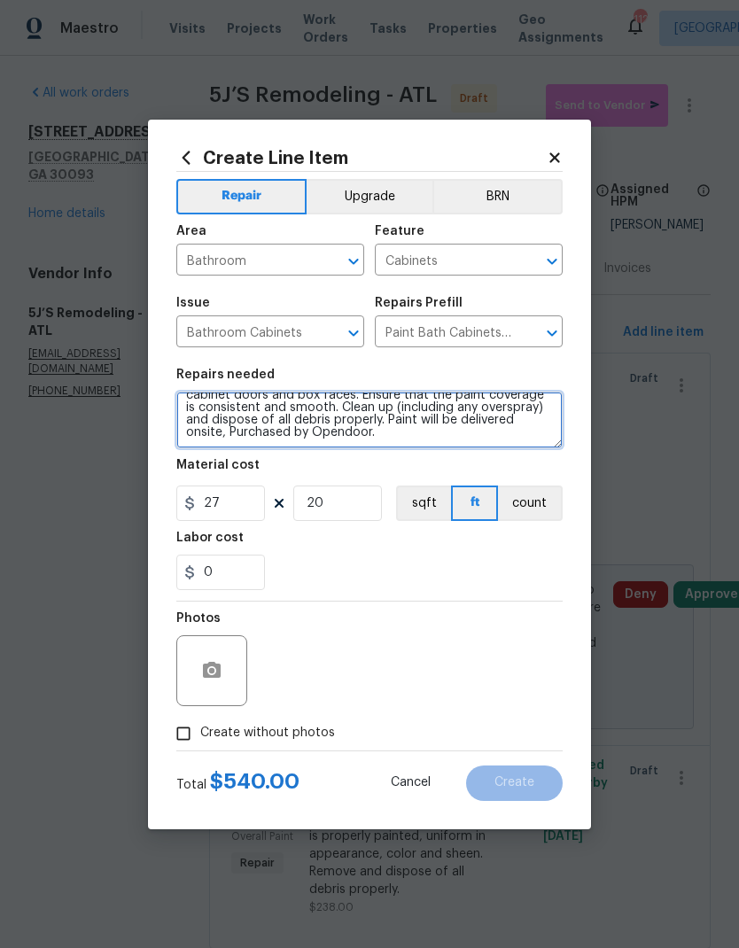
click at [429, 437] on textarea "Prep, sand, mask and apply 2 coats of paint to the bathroom cabinet doors and b…" at bounding box center [369, 419] width 386 height 57
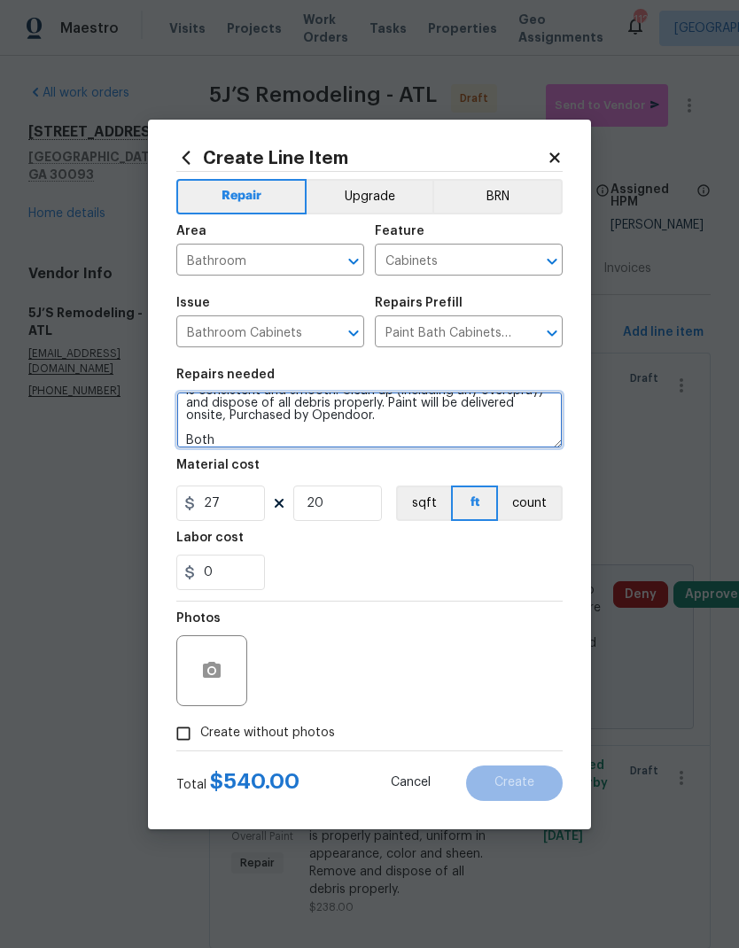
scroll to position [42, 0]
type textarea "Prep, sand, mask and apply 2 coats of paint to the bathroom cabinet doors and b…"
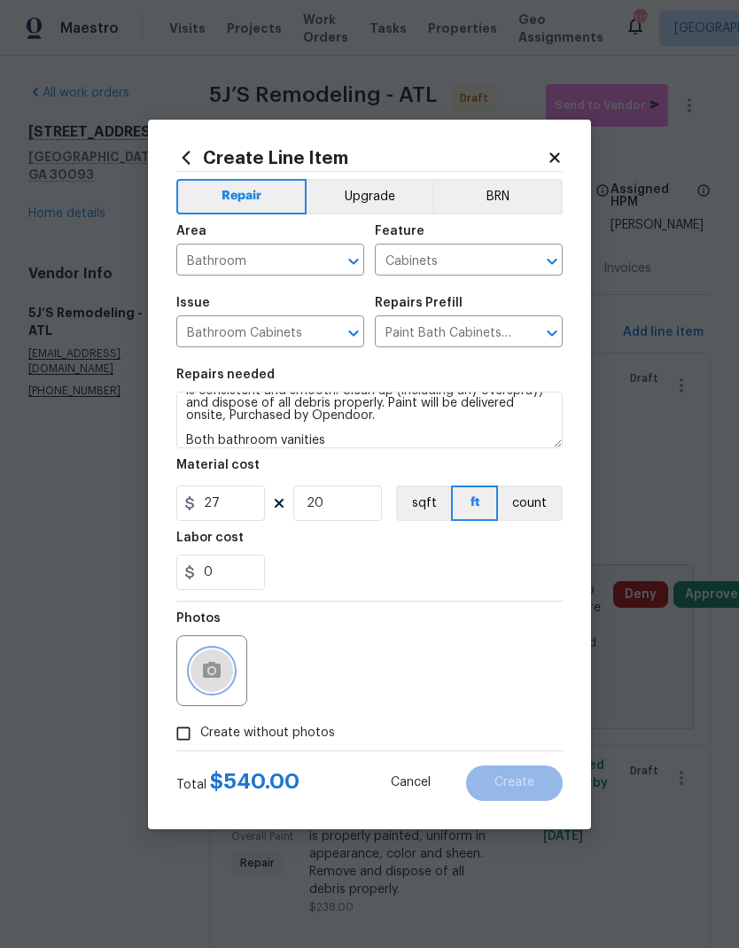
click at [212, 672] on circle "button" at bounding box center [211, 669] width 5 height 5
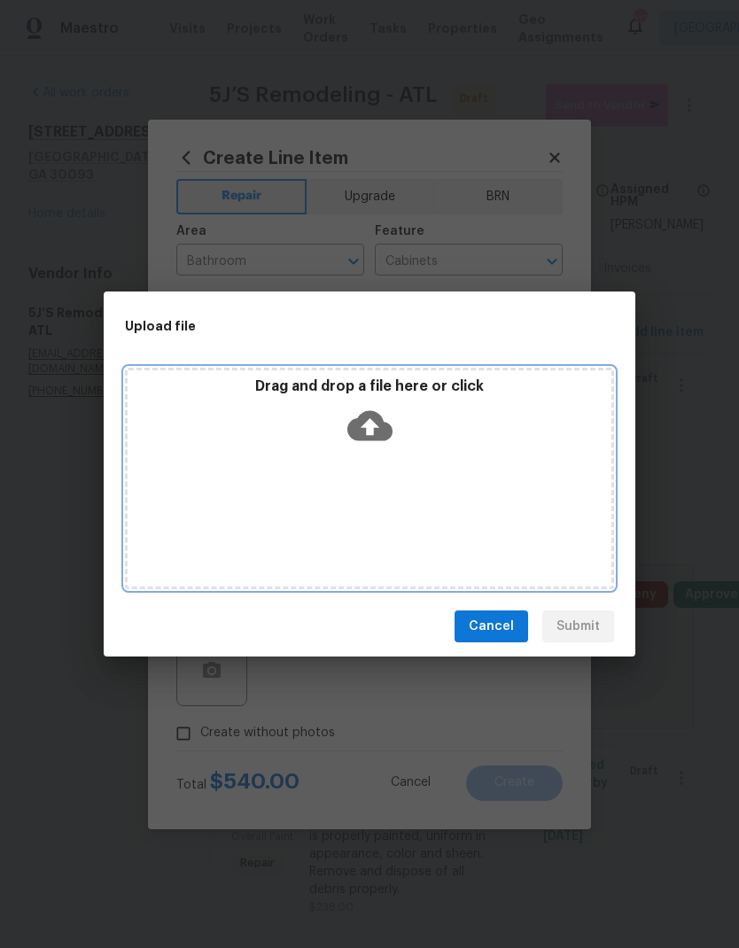
click at [413, 478] on div "Drag and drop a file here or click" at bounding box center [369, 478] width 489 height 221
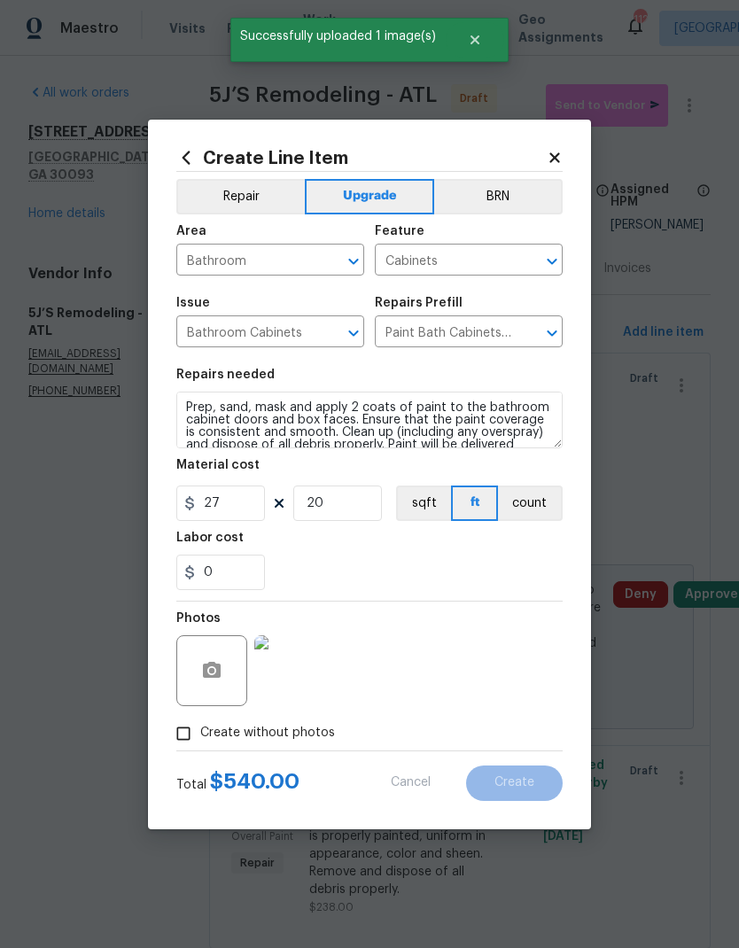
scroll to position [42, 0]
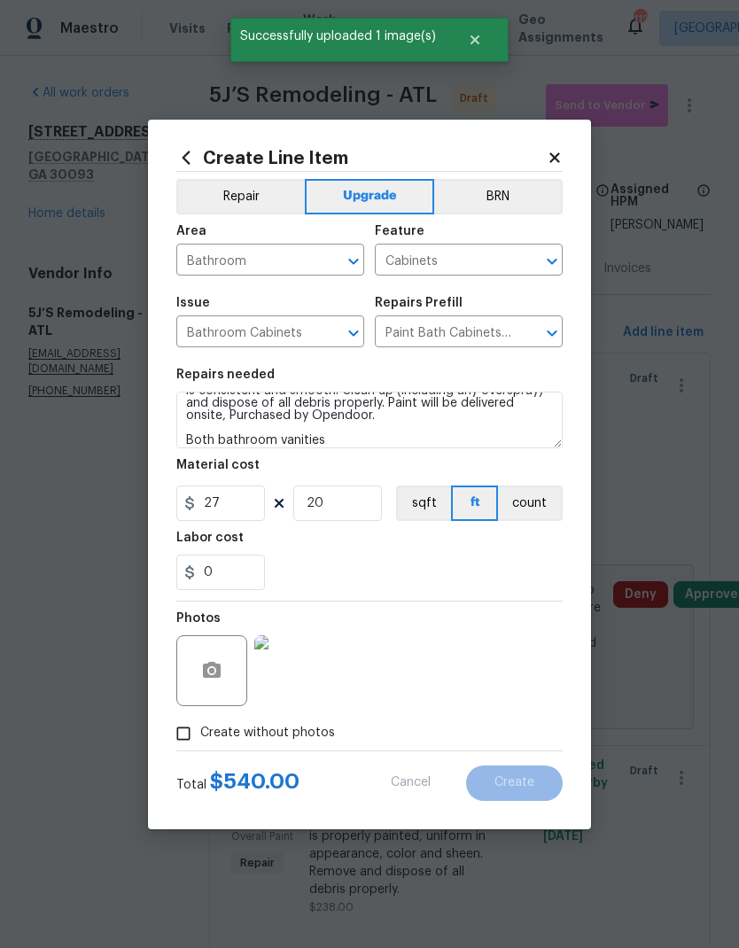
type input "0"
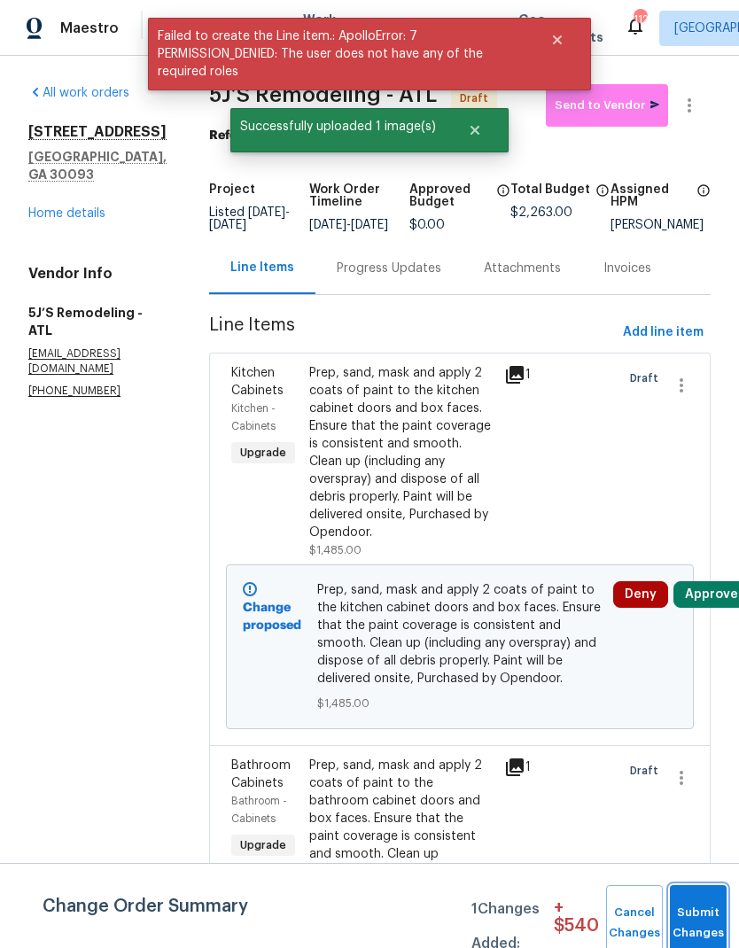
click at [696, 905] on button "Submit Changes" at bounding box center [698, 923] width 57 height 76
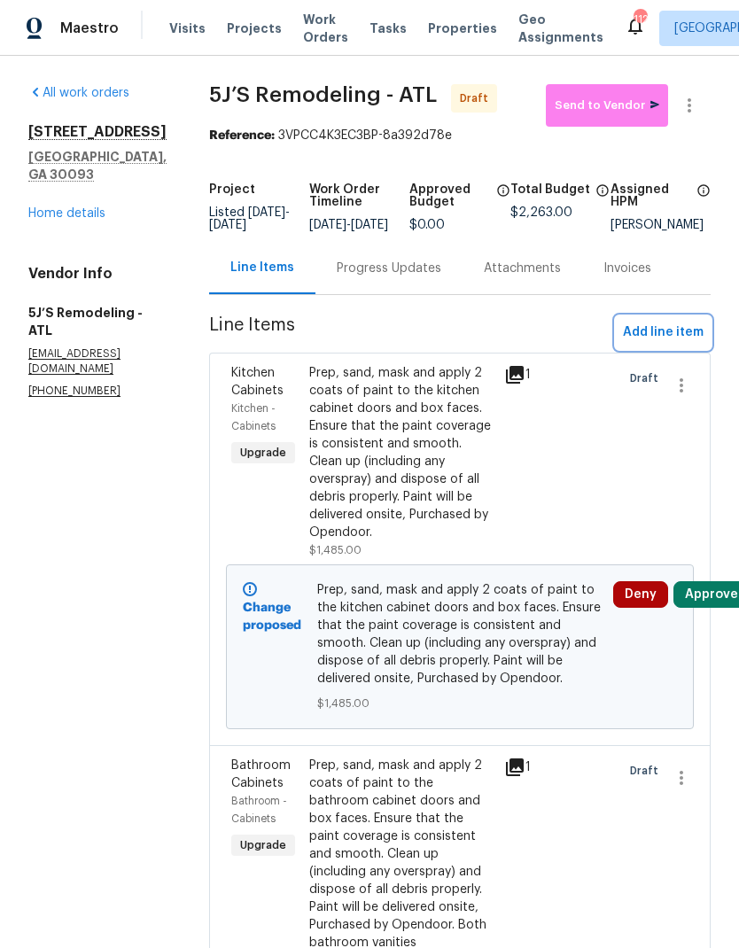
click at [670, 339] on span "Add line item" at bounding box center [663, 333] width 81 height 22
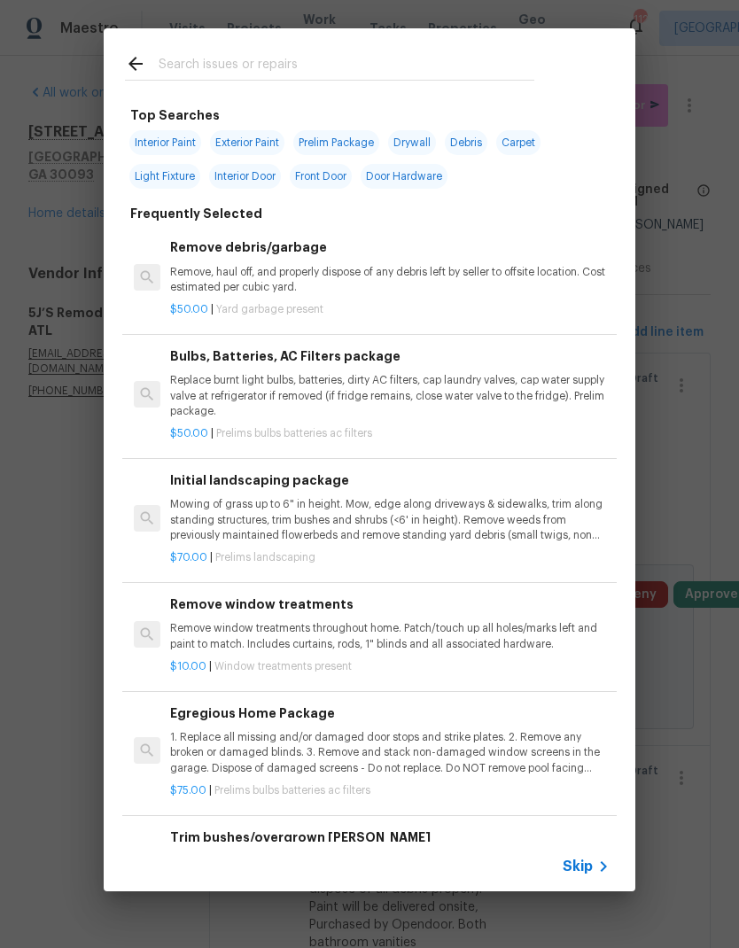
click at [600, 864] on icon at bounding box center [603, 866] width 21 height 21
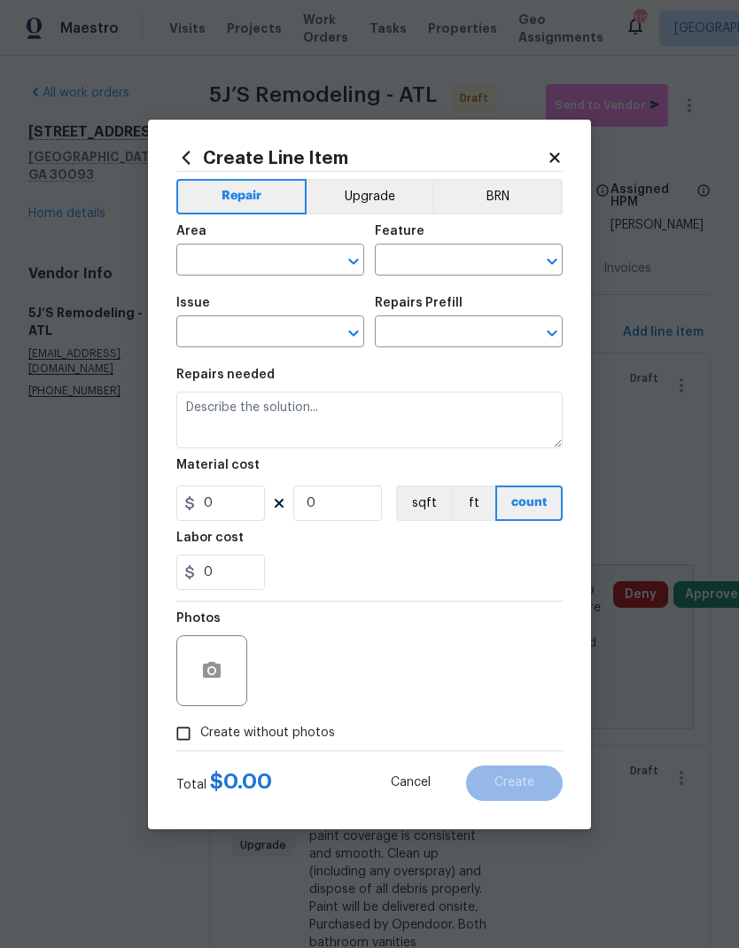
click at [282, 260] on input "text" at bounding box center [245, 261] width 138 height 27
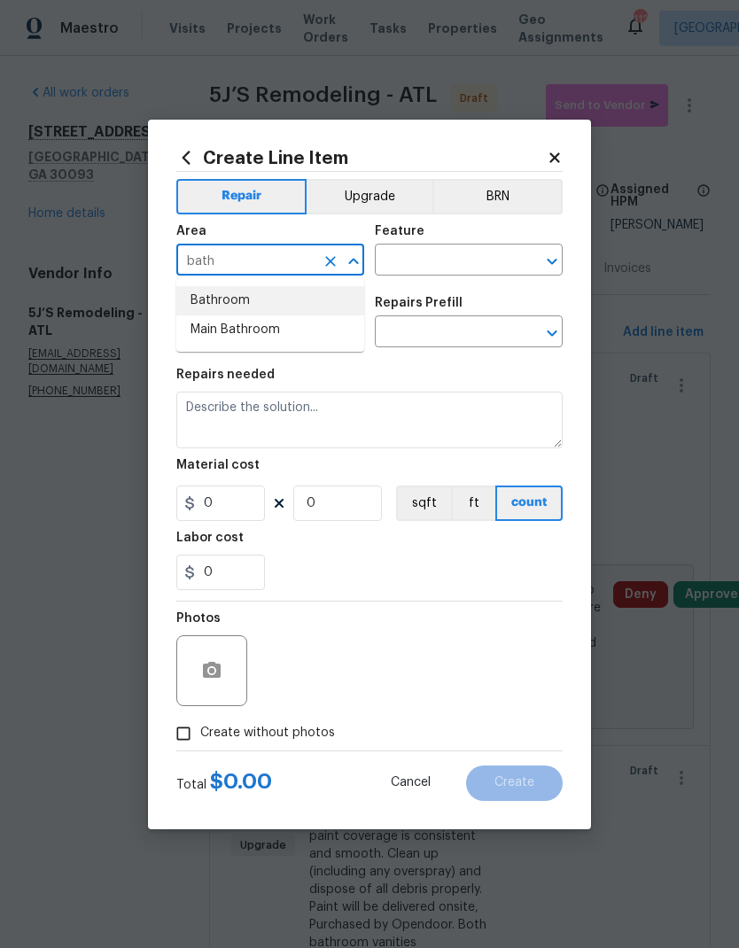
click at [272, 301] on li "Bathroom" at bounding box center [270, 300] width 188 height 29
type input "Bathroom"
click at [422, 257] on input "text" at bounding box center [444, 261] width 138 height 27
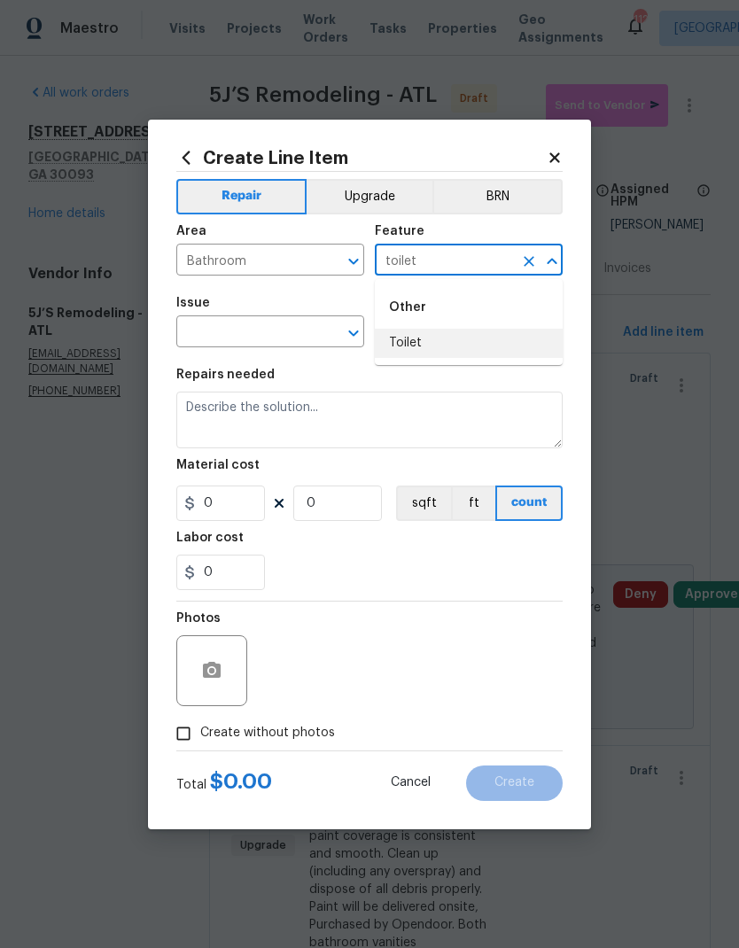
click at [452, 338] on li "Toilet" at bounding box center [469, 343] width 188 height 29
type input "Toilet"
click at [277, 335] on input "text" at bounding box center [245, 333] width 138 height 27
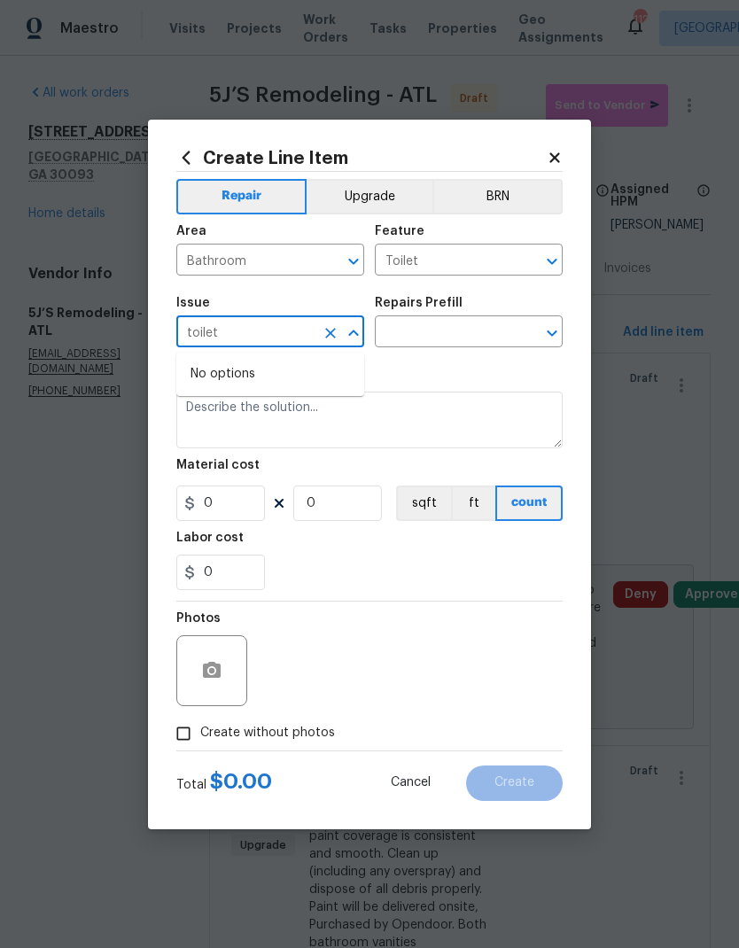
type input "toile"
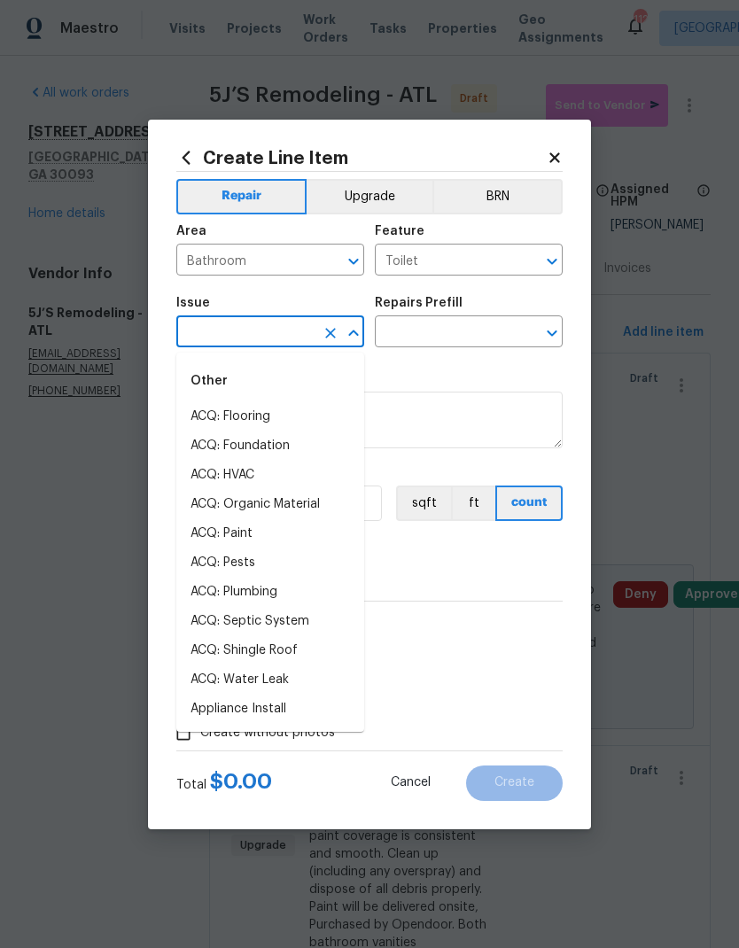
click at [276, 329] on input "text" at bounding box center [245, 333] width 138 height 27
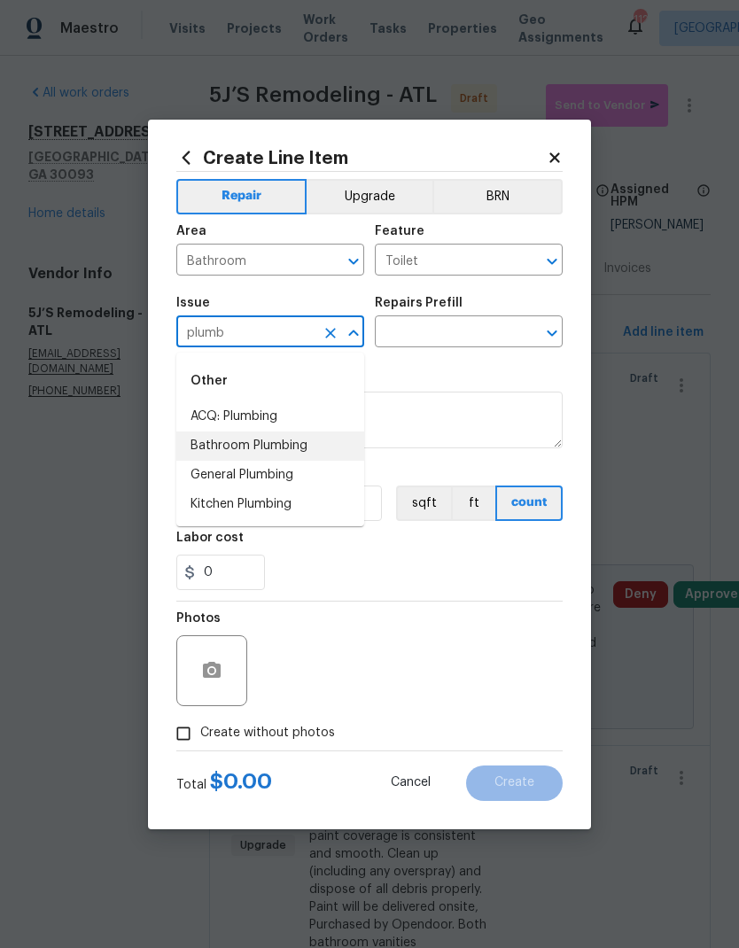
click at [289, 449] on li "Bathroom Plumbing" at bounding box center [270, 445] width 188 height 29
type input "Bathroom Plumbing"
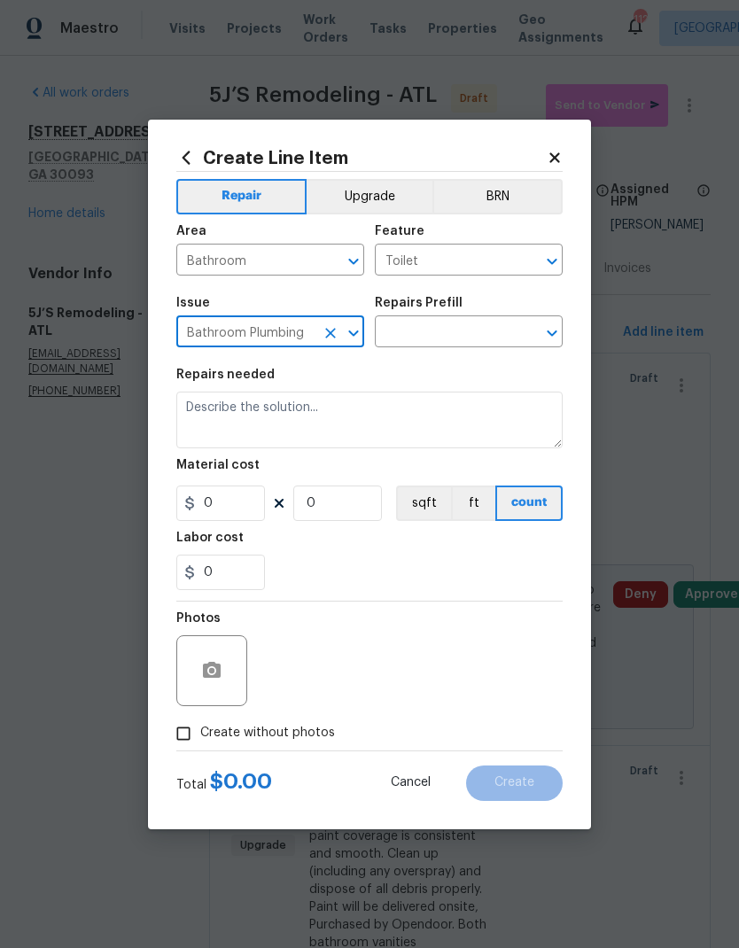
click at [453, 333] on input "text" at bounding box center [444, 333] width 138 height 27
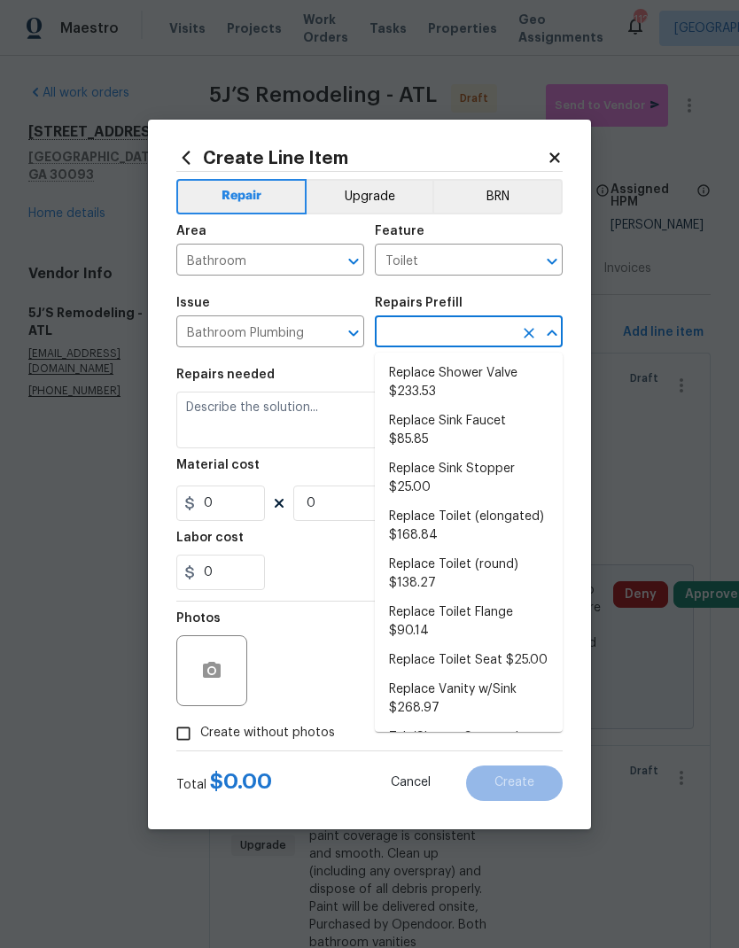
scroll to position [816, 0]
click at [490, 647] on li "Replace Toilet Seat $25.00" at bounding box center [469, 661] width 188 height 29
type input "Replace Toilet Seat $25.00"
type input "Plumbing"
type textarea "Remove and replace the existing toilet seat with new. If removing a bidet style…"
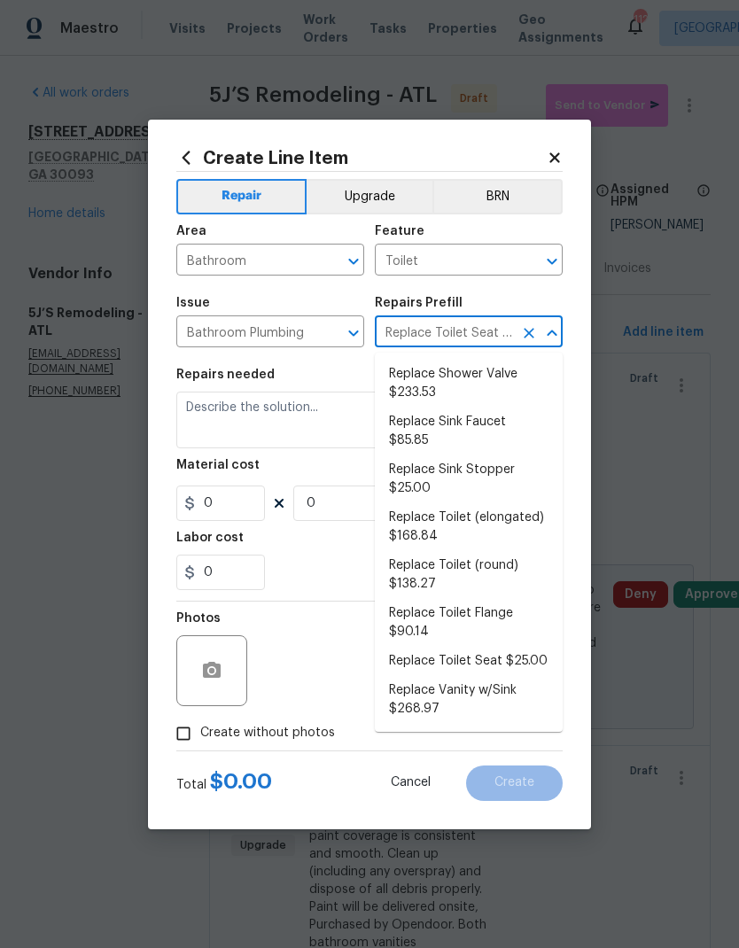
type input "1"
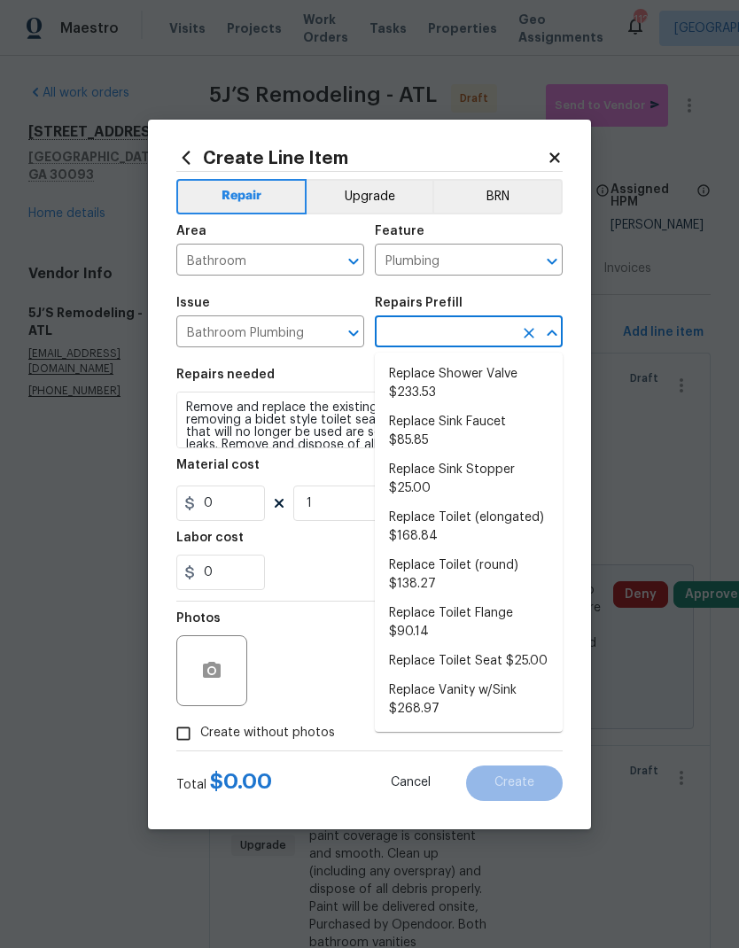
type input "Replace Toilet Seat $25.00"
type input "25"
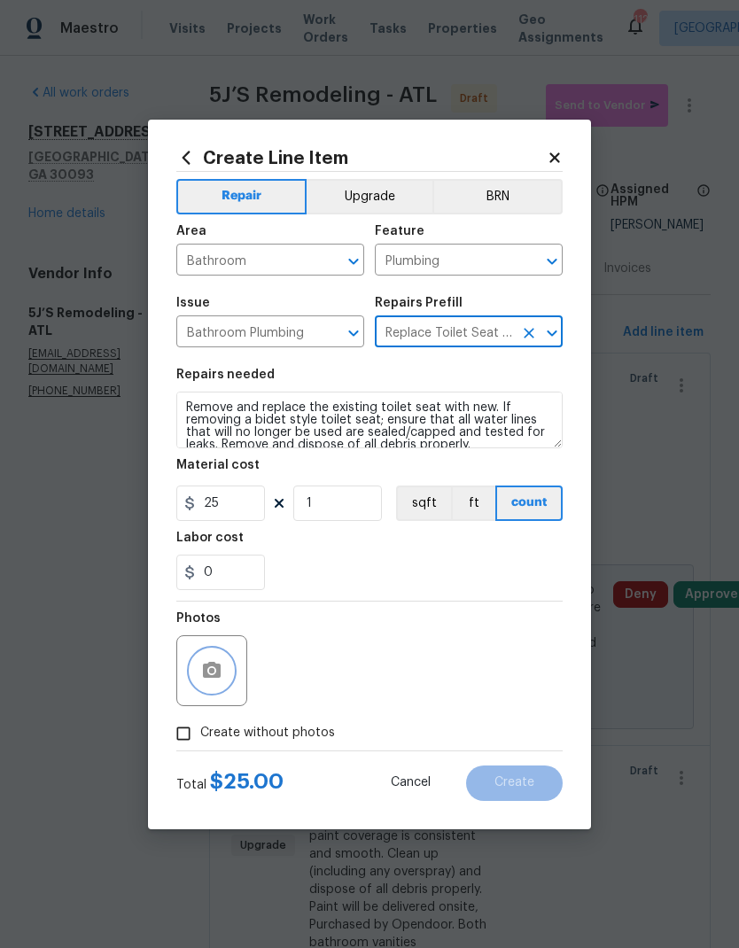
click at [212, 667] on icon "button" at bounding box center [212, 670] width 18 height 16
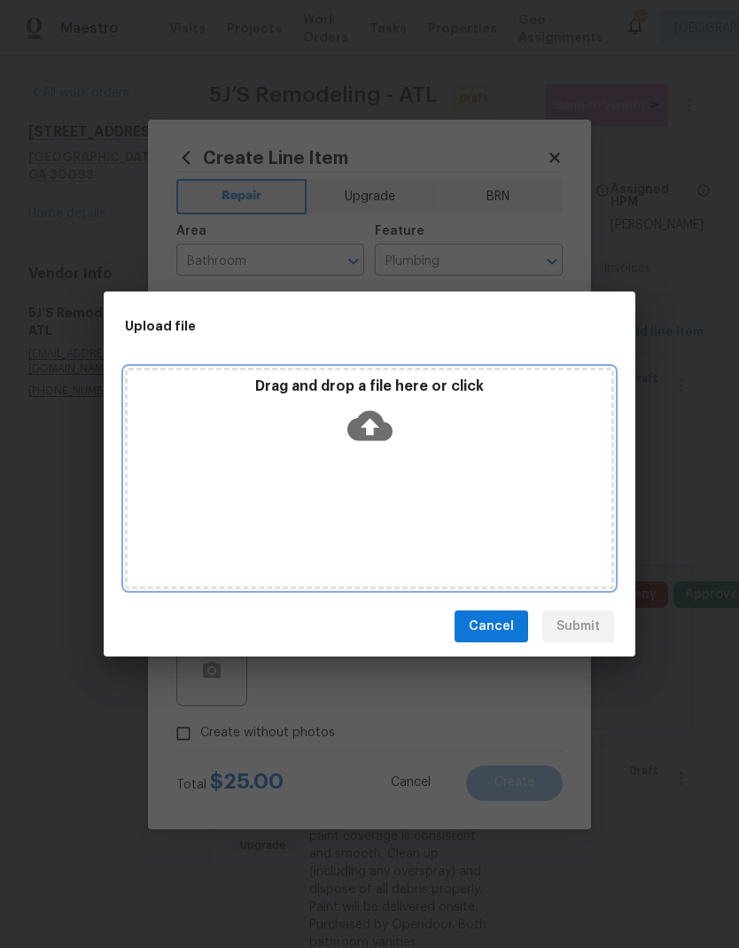
click at [420, 452] on div "Drag and drop a file here or click" at bounding box center [370, 415] width 484 height 76
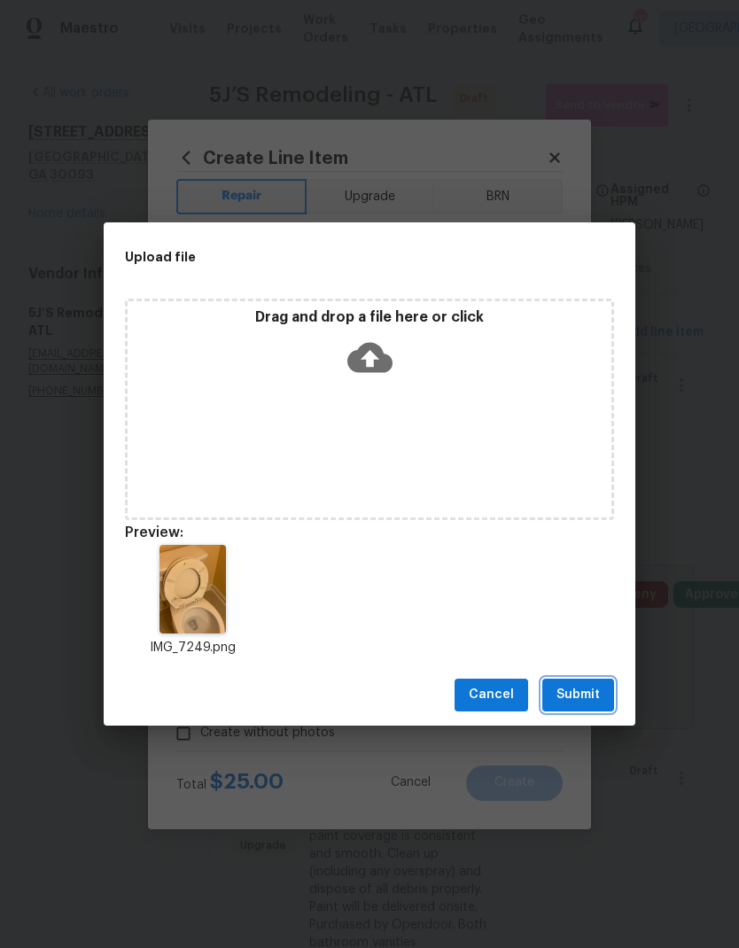
click at [579, 685] on span "Submit" at bounding box center [577, 695] width 43 height 22
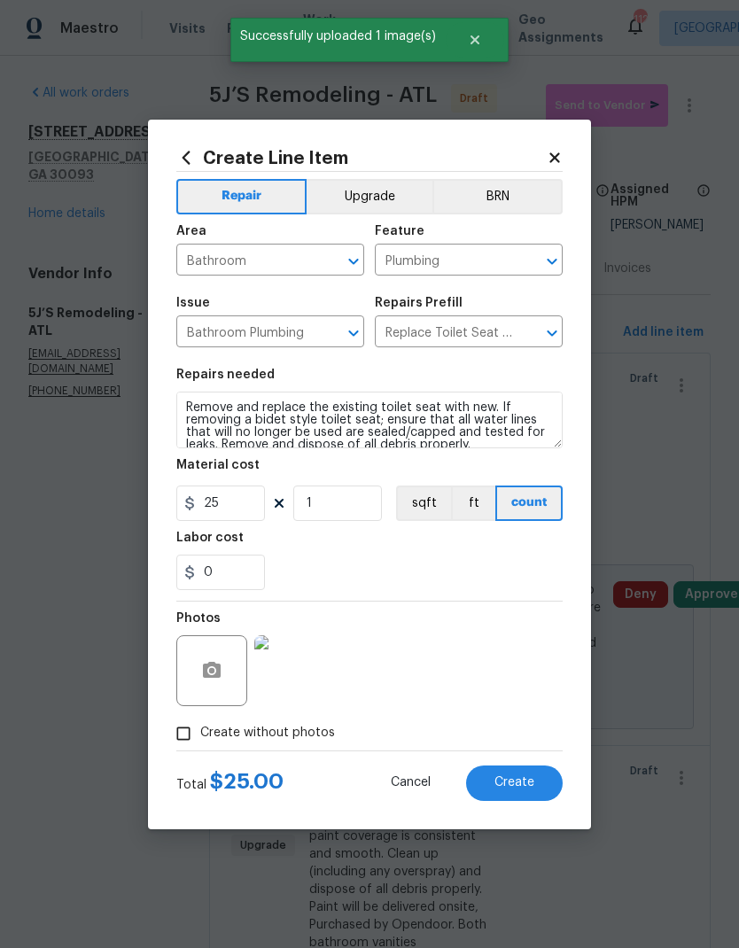
click at [515, 779] on span "Create" at bounding box center [514, 782] width 40 height 13
type input "0"
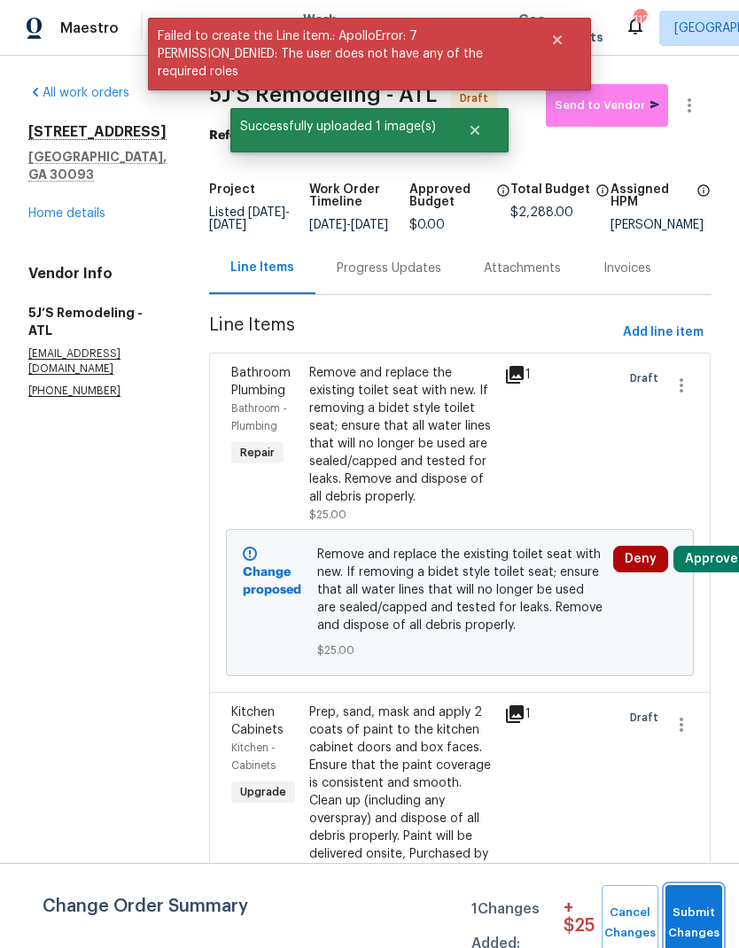
click at [692, 920] on span "Submit Changes" at bounding box center [693, 923] width 39 height 41
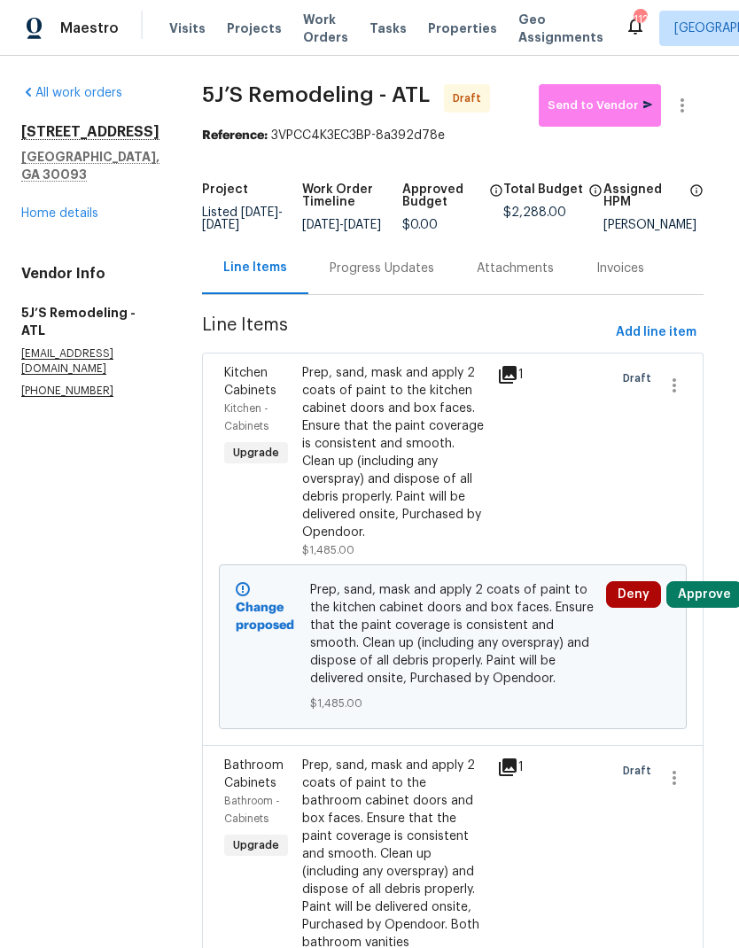
scroll to position [0, 7]
click at [645, 344] on span "Add line item" at bounding box center [656, 333] width 81 height 22
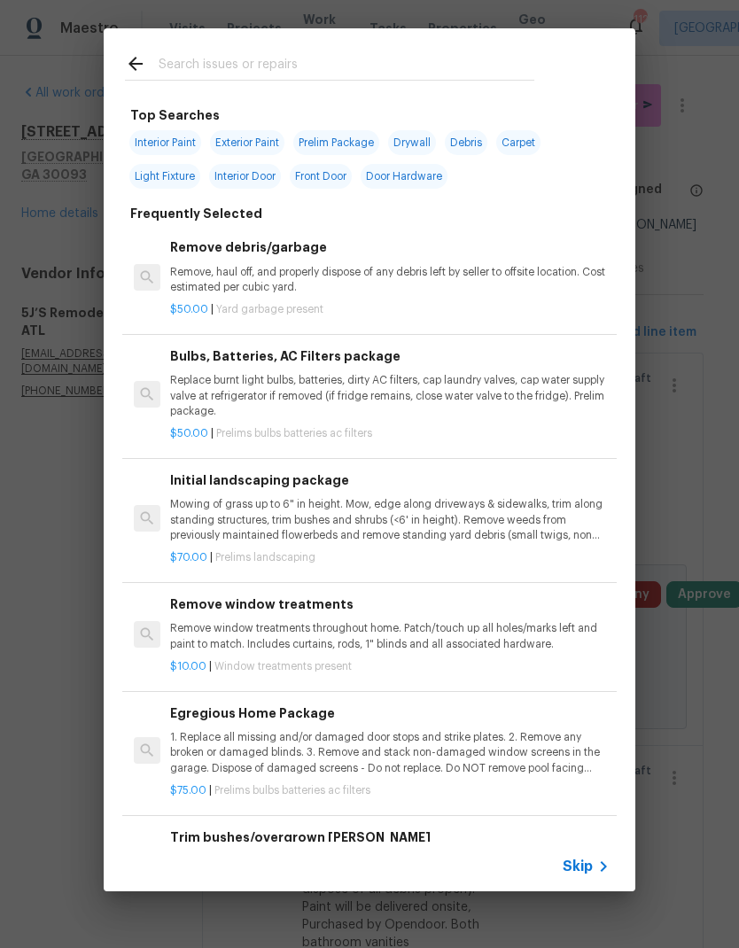
click at [583, 850] on div "Skip" at bounding box center [369, 866] width 531 height 50
click at [576, 864] on span "Skip" at bounding box center [577, 866] width 30 height 18
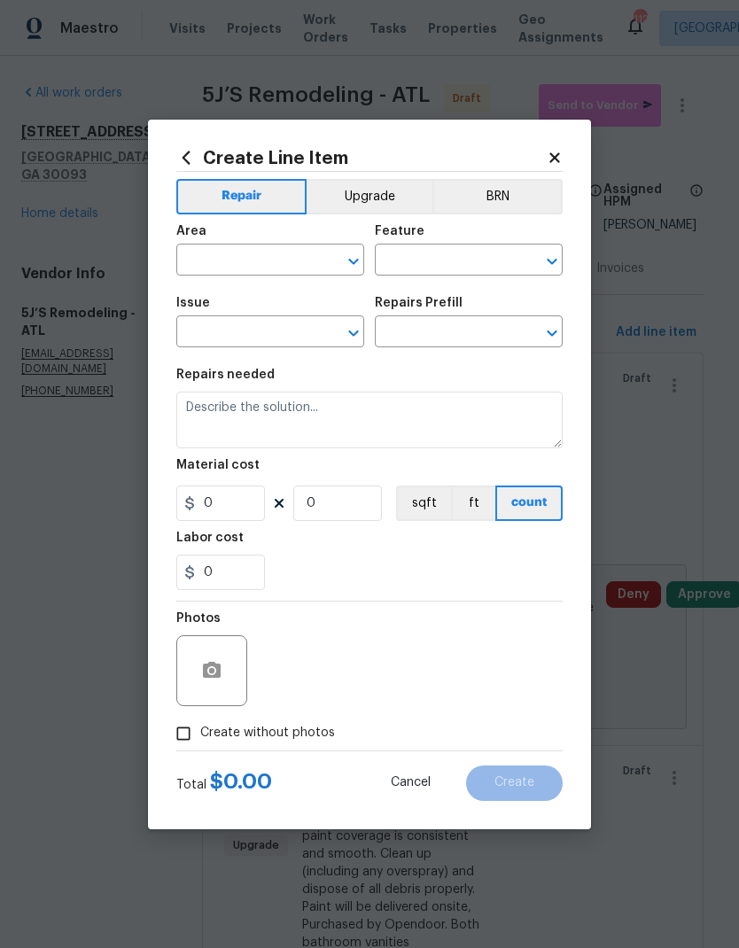
click at [294, 264] on input "text" at bounding box center [245, 261] width 138 height 27
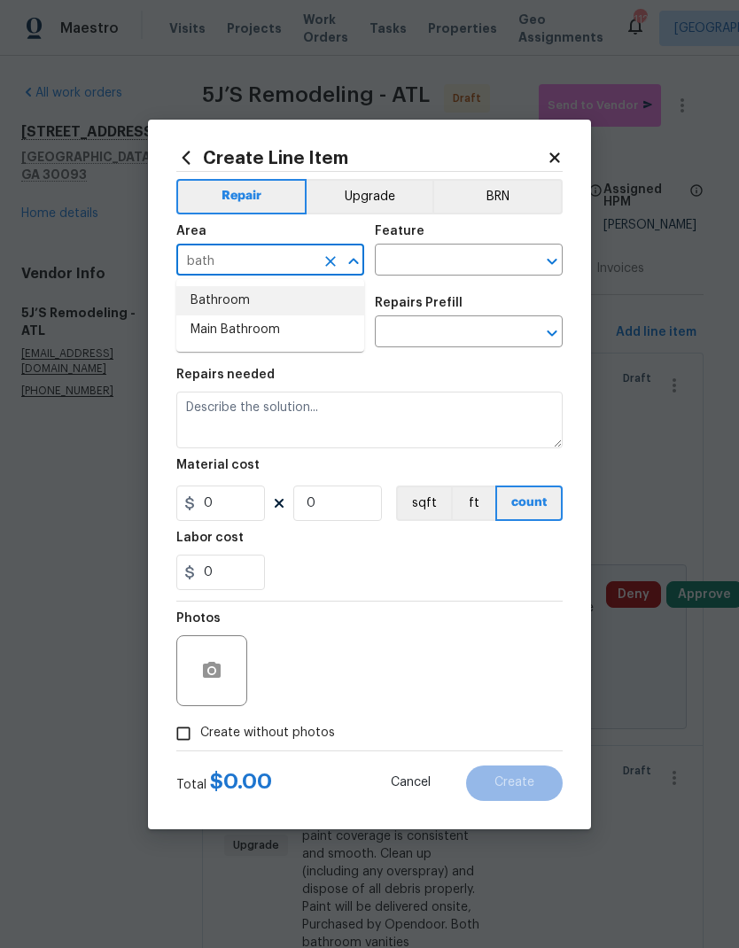
click at [273, 306] on li "Bathroom" at bounding box center [270, 300] width 188 height 29
type input "Bathroom"
click at [413, 259] on input "text" at bounding box center [444, 261] width 138 height 27
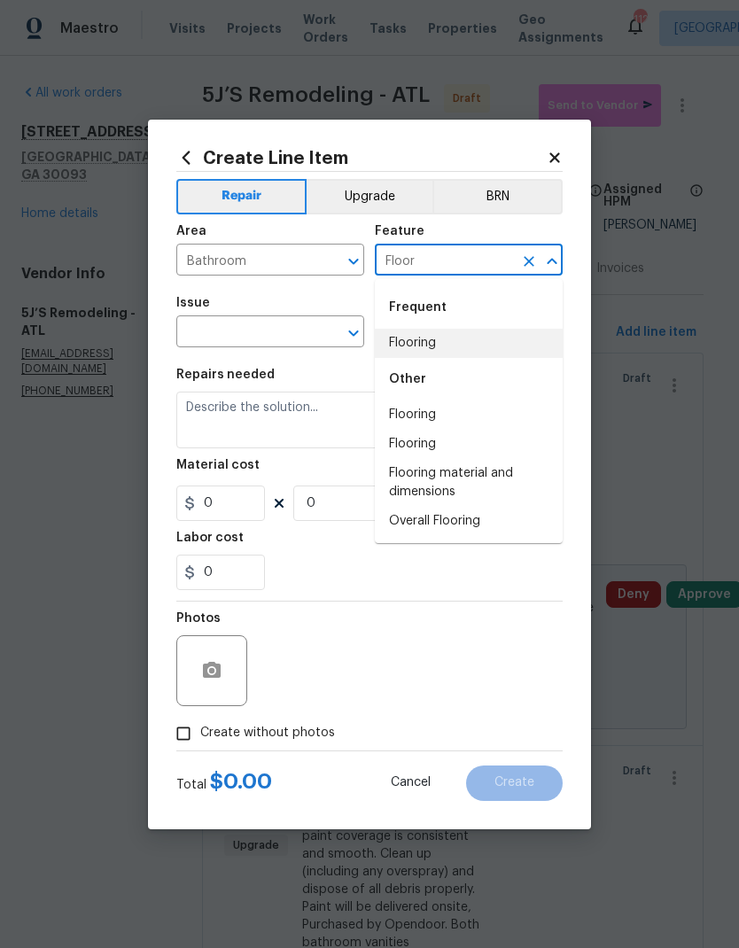
click at [447, 341] on li "Flooring" at bounding box center [469, 343] width 188 height 29
type input "Flooring"
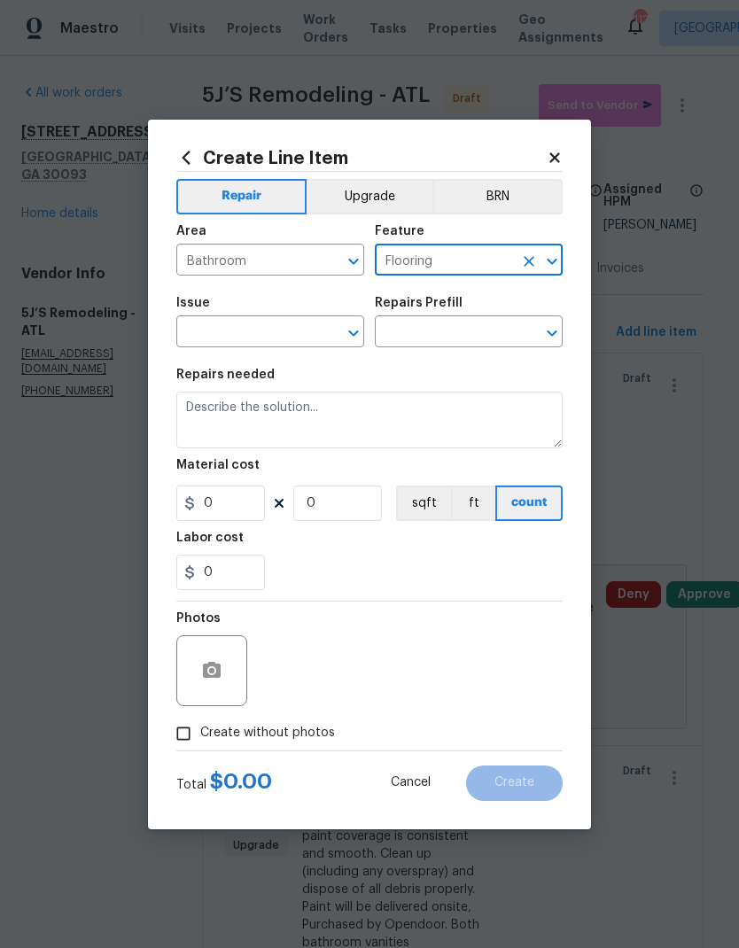
click at [288, 327] on input "text" at bounding box center [245, 333] width 138 height 27
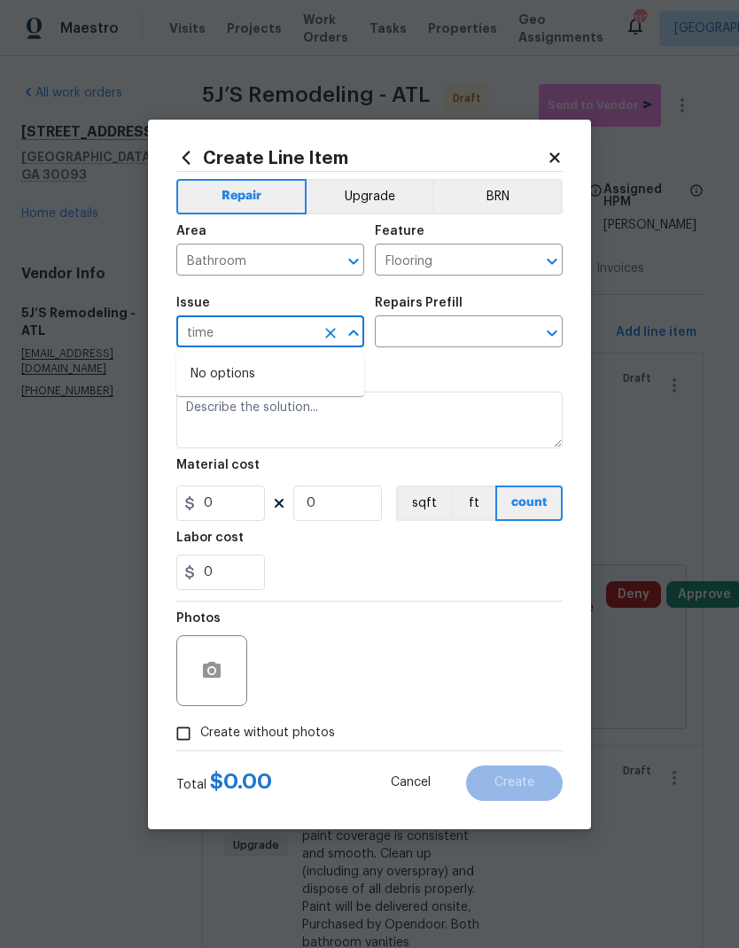
type input "tim"
click at [275, 418] on li "Tile and Grout" at bounding box center [270, 416] width 188 height 29
type input "Tile and Grout"
click at [439, 335] on input "text" at bounding box center [444, 333] width 138 height 27
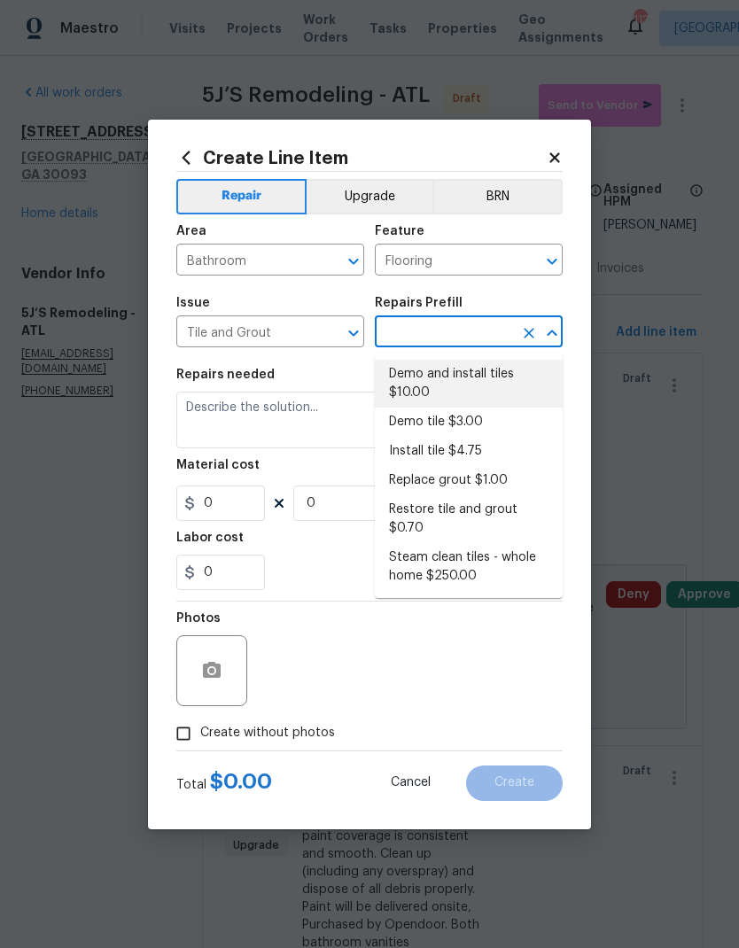
click at [449, 383] on li "Demo and install tiles $10.00" at bounding box center [469, 384] width 188 height 48
type input "Demo and install tiles $10.00"
type input "Overall Flooring"
type textarea "Demo damaged tile and trowel thinset. Install tile flooring, float (level), and…"
type input "1"
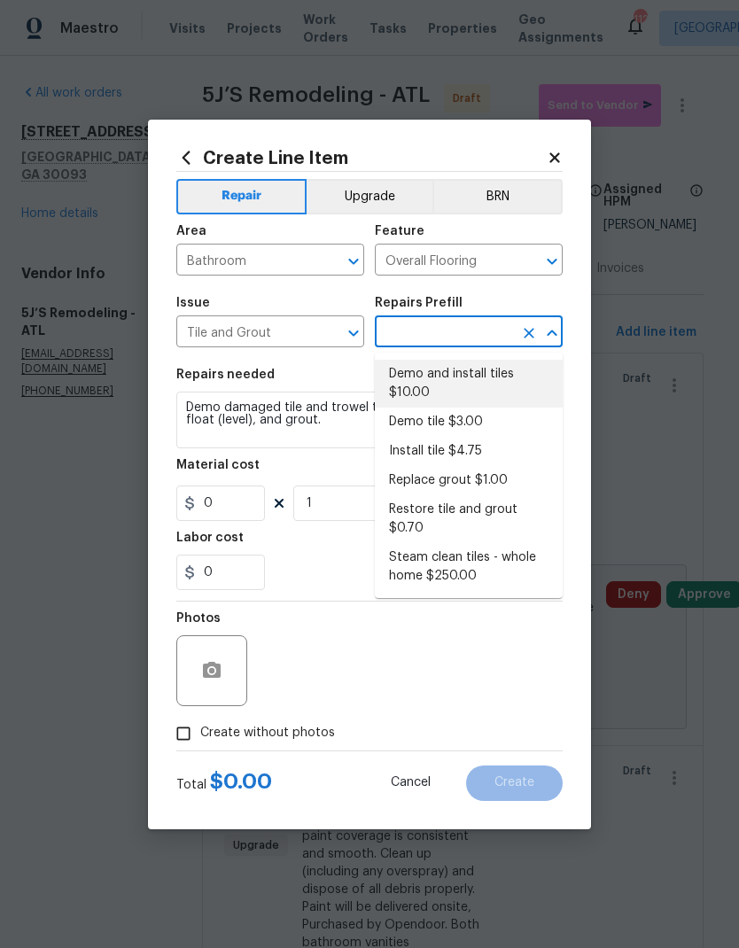
type input "Demo and install tiles $10.00"
type input "10"
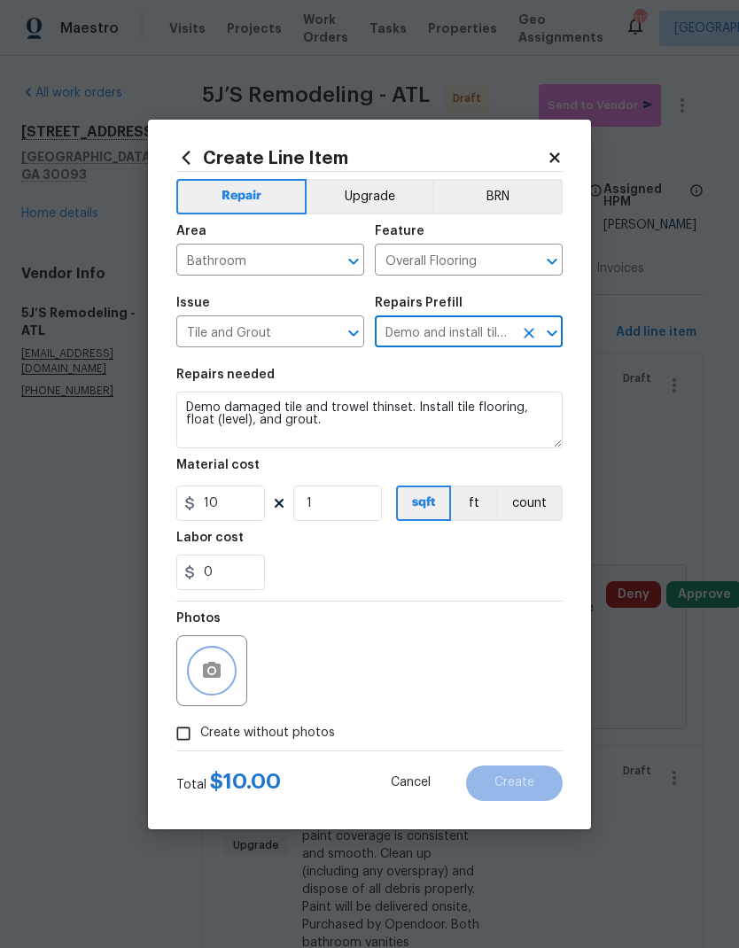
click at [217, 673] on icon "button" at bounding box center [212, 670] width 18 height 16
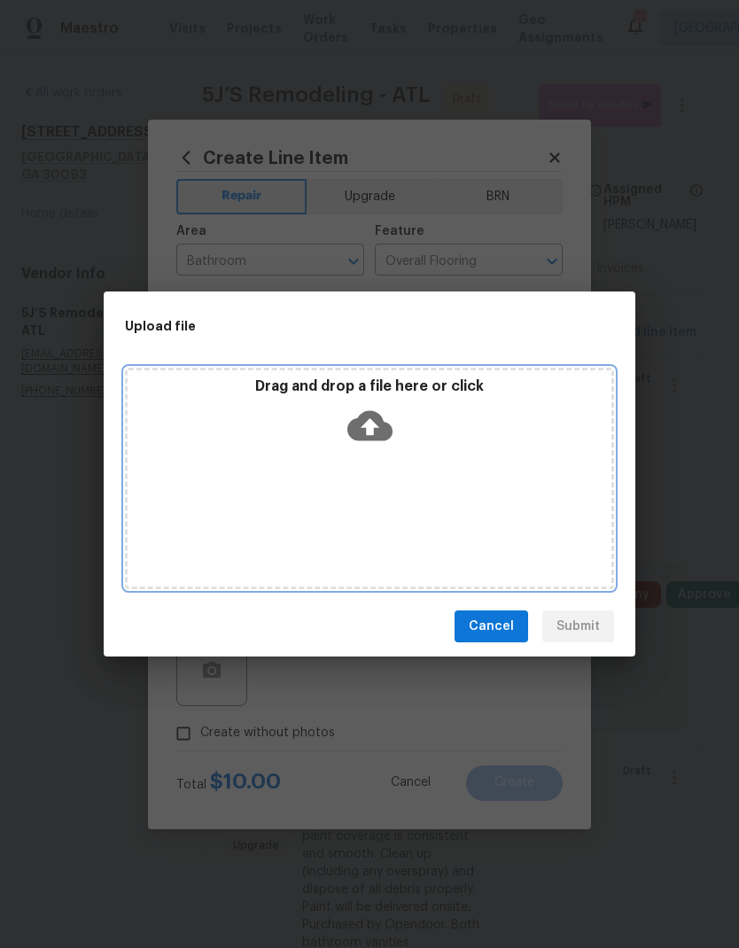
click at [427, 451] on div "Drag and drop a file here or click" at bounding box center [370, 415] width 484 height 76
